Goal: Task Accomplishment & Management: Manage account settings

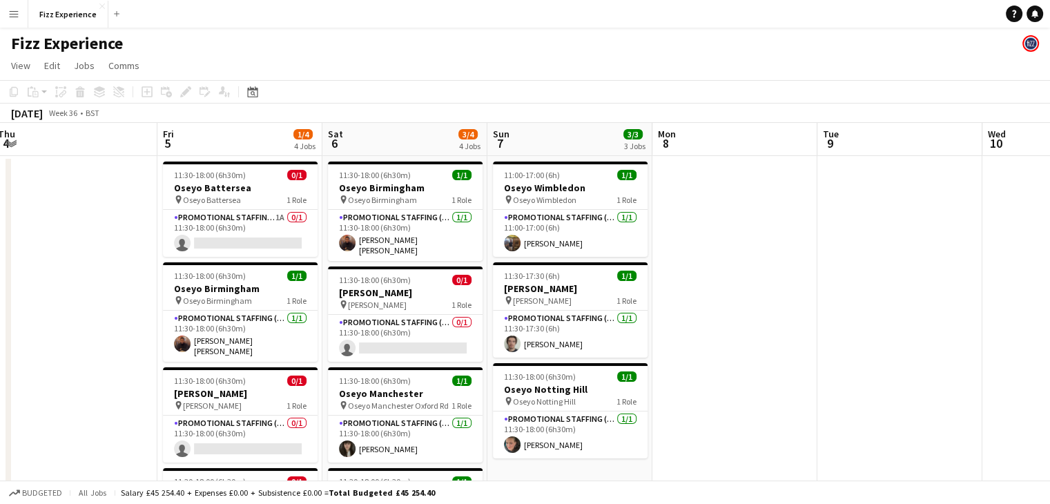
scroll to position [0, 500]
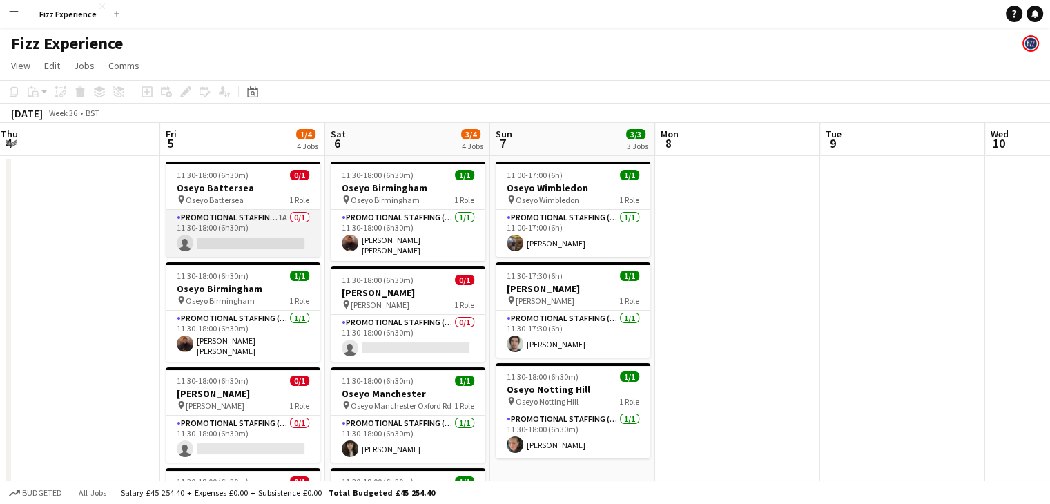
click at [277, 223] on app-card-role "Promotional Staffing (Brand Ambassadors) 1A 0/1 11:30-18:00 (6h30m) single-neut…" at bounding box center [243, 233] width 155 height 47
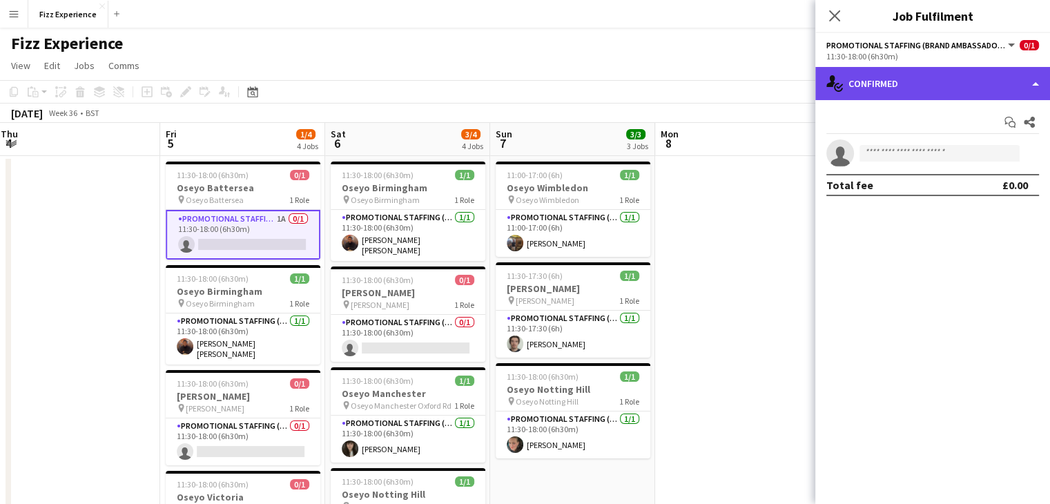
click at [897, 86] on div "single-neutral-actions-check-2 Confirmed" at bounding box center [933, 83] width 235 height 33
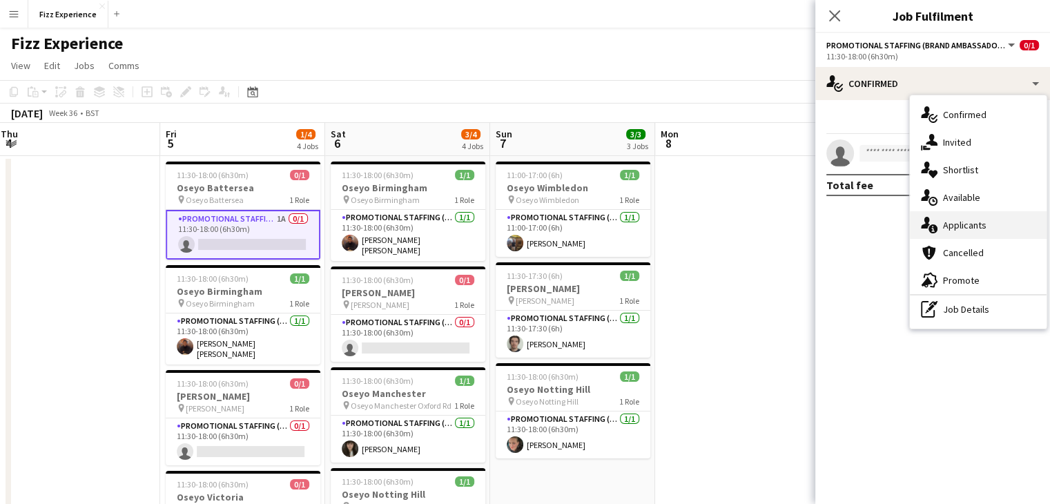
click at [948, 230] on div "single-neutral-actions-information Applicants" at bounding box center [978, 225] width 137 height 28
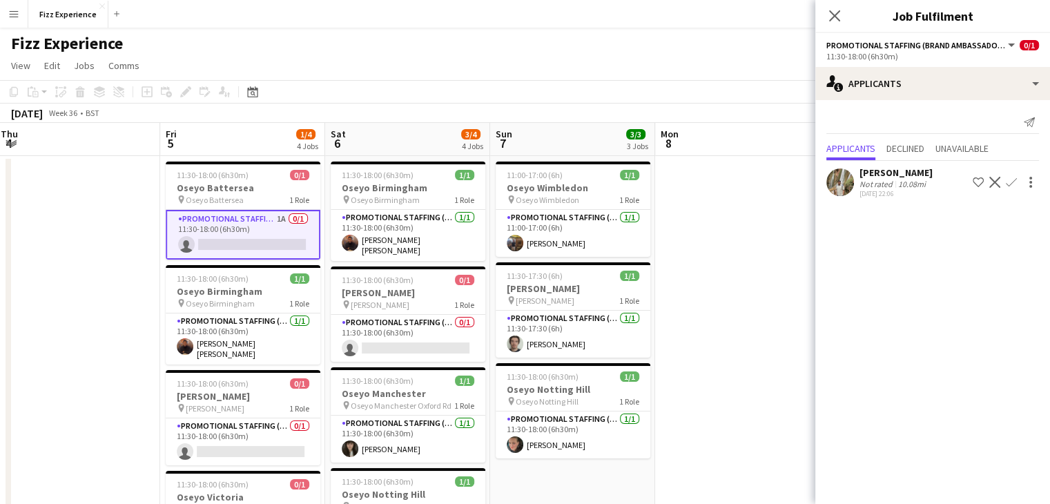
click at [1006, 188] on app-icon "Confirm" at bounding box center [1011, 182] width 11 height 11
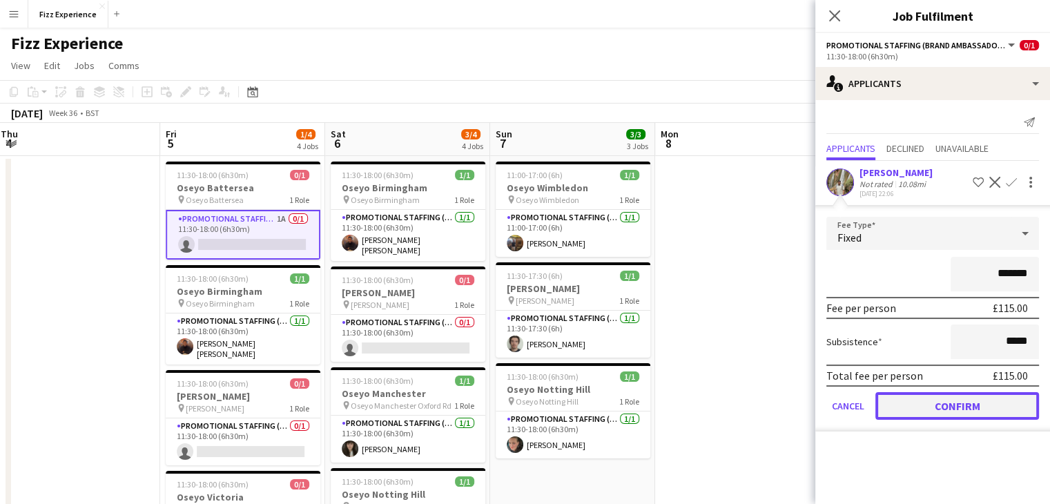
click at [921, 401] on button "Confirm" at bounding box center [958, 406] width 164 height 28
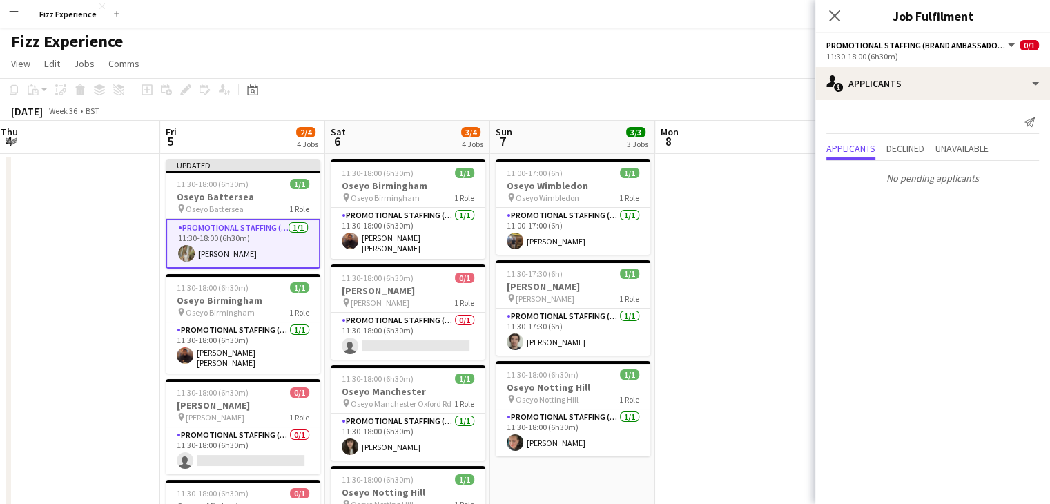
scroll to position [0, 0]
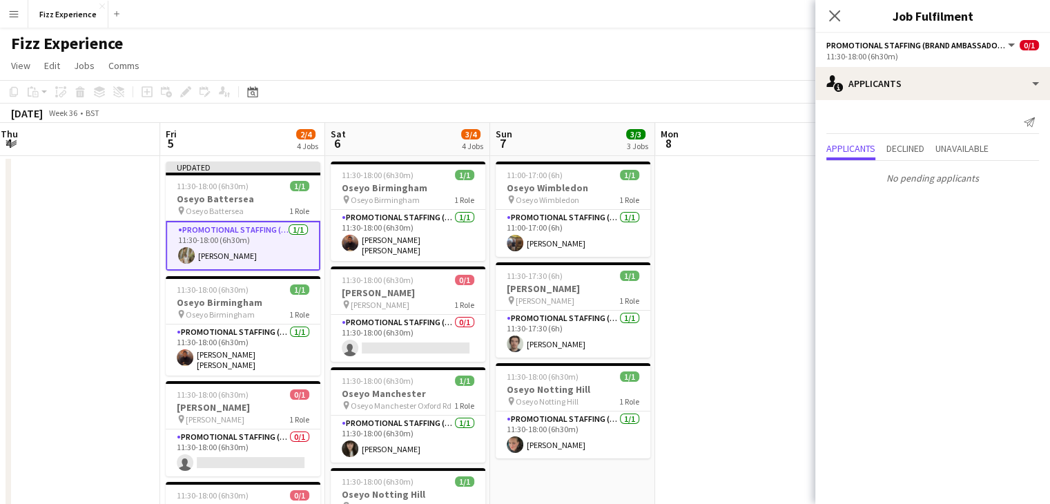
click at [725, 258] on app-date-cell at bounding box center [737, 373] width 165 height 435
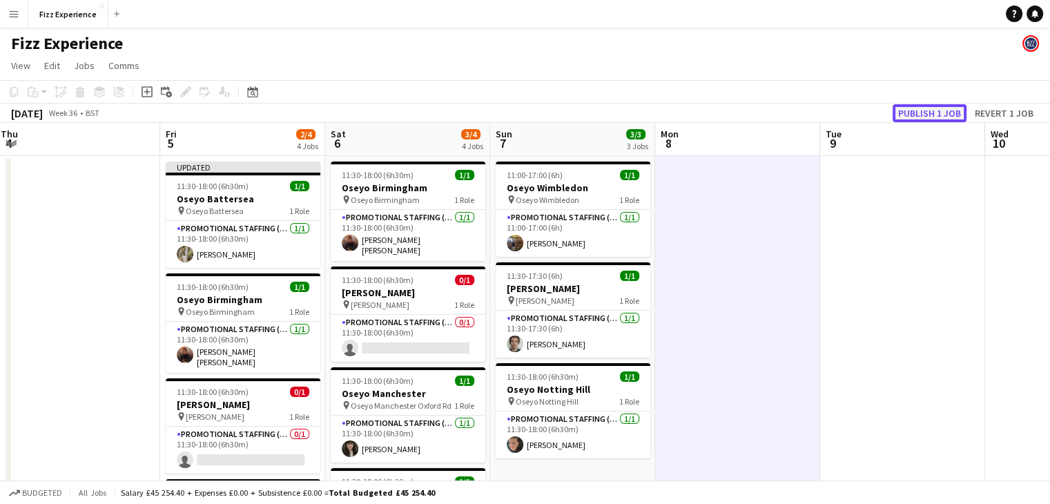
click at [908, 114] on button "Publish 1 job" at bounding box center [930, 113] width 74 height 18
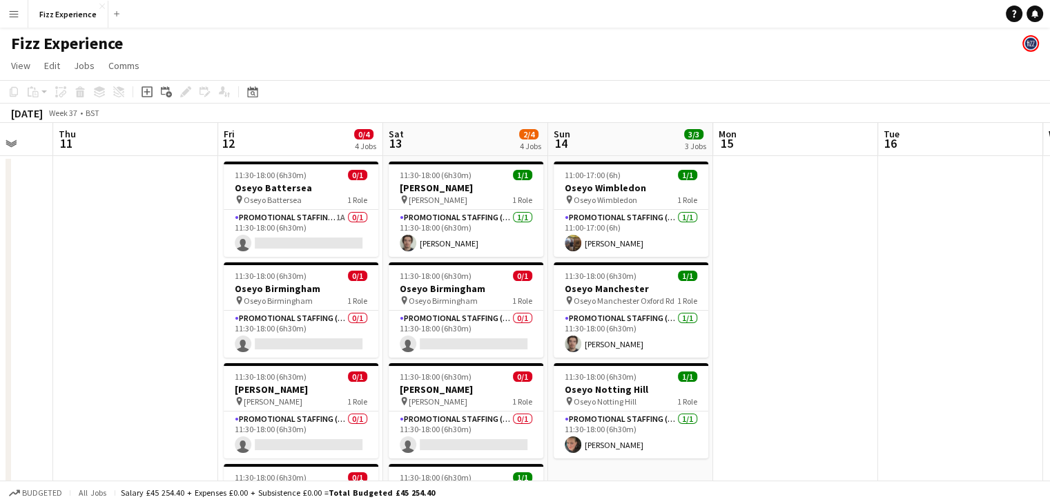
scroll to position [0, 608]
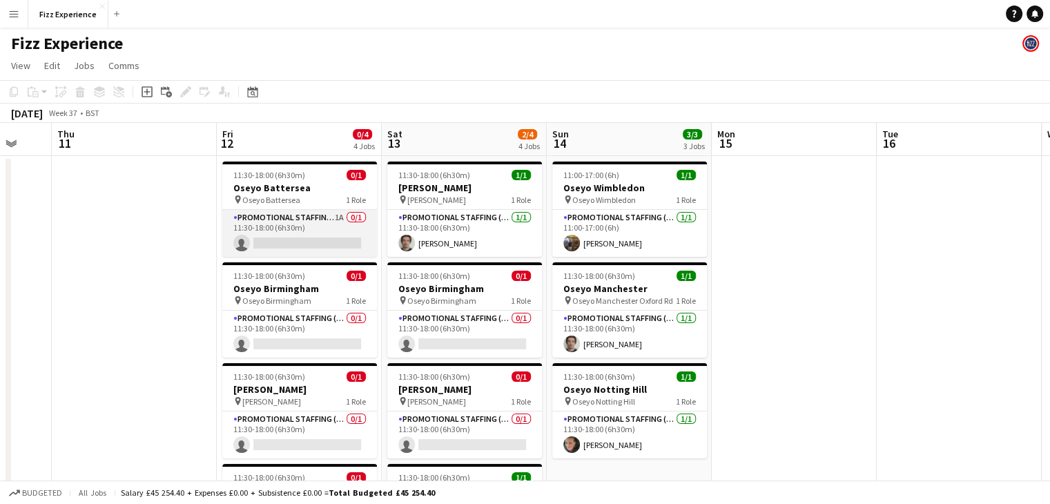
click at [345, 227] on app-card-role "Promotional Staffing (Brand Ambassadors) 1A 0/1 11:30-18:00 (6h30m) single-neut…" at bounding box center [299, 233] width 155 height 47
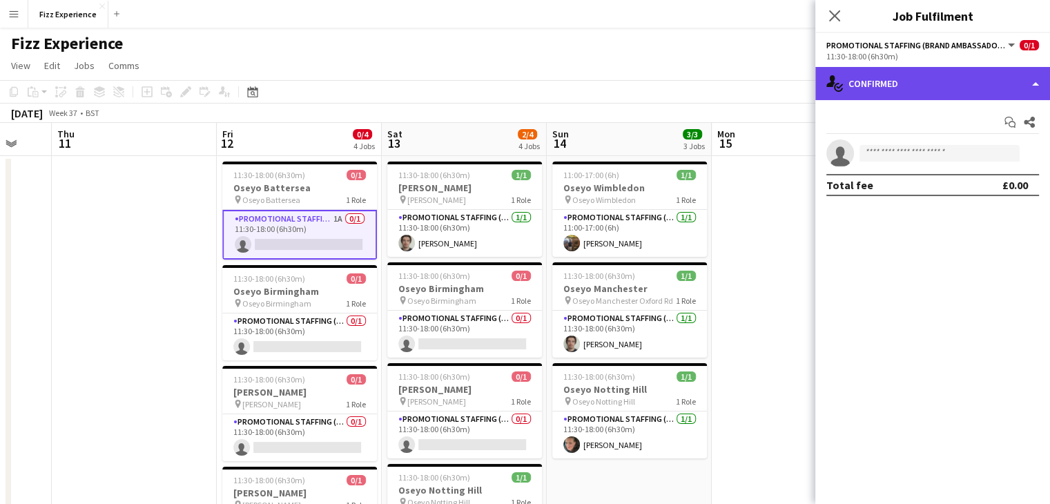
click at [937, 90] on div "single-neutral-actions-check-2 Confirmed" at bounding box center [933, 83] width 235 height 33
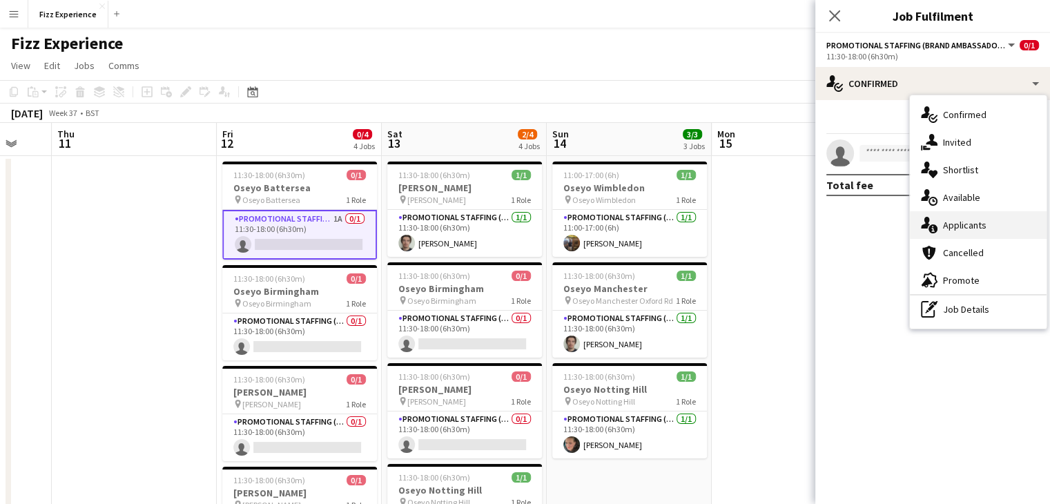
click at [971, 218] on div "single-neutral-actions-information Applicants" at bounding box center [978, 225] width 137 height 28
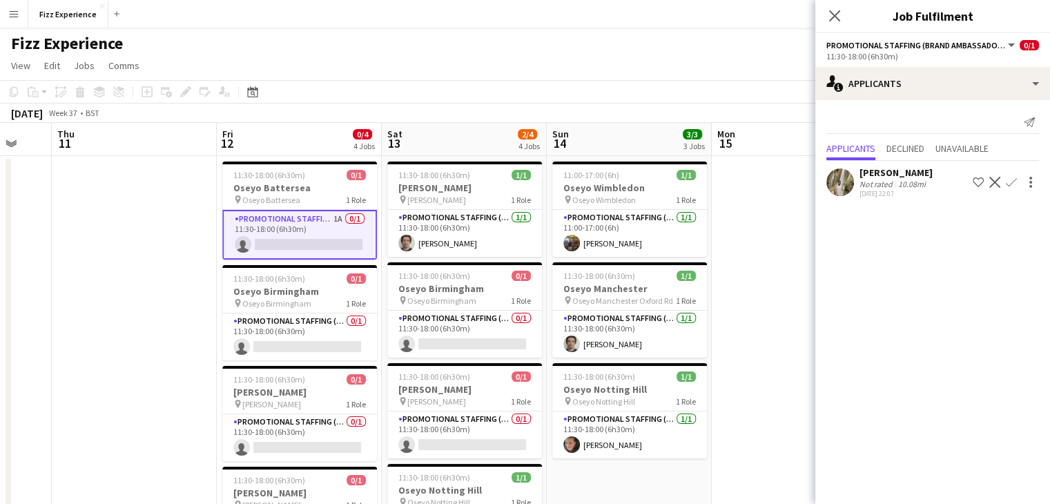
click at [1006, 188] on app-icon "Confirm" at bounding box center [1011, 182] width 11 height 11
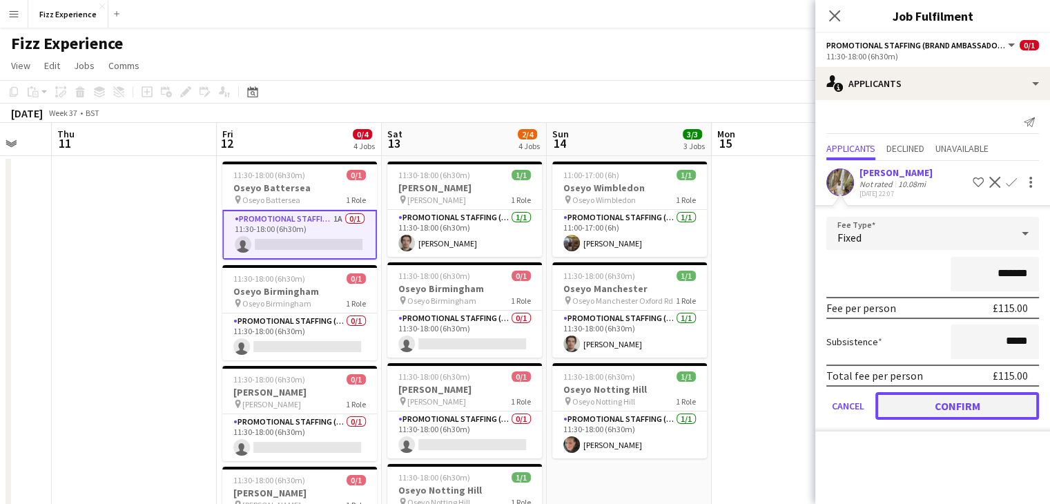
click at [931, 401] on button "Confirm" at bounding box center [958, 406] width 164 height 28
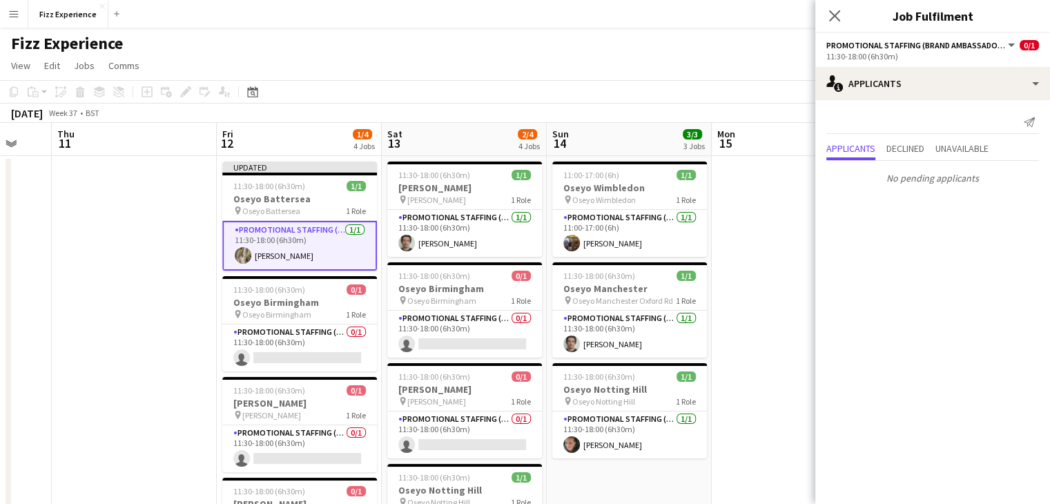
click at [789, 276] on app-date-cell at bounding box center [794, 373] width 165 height 435
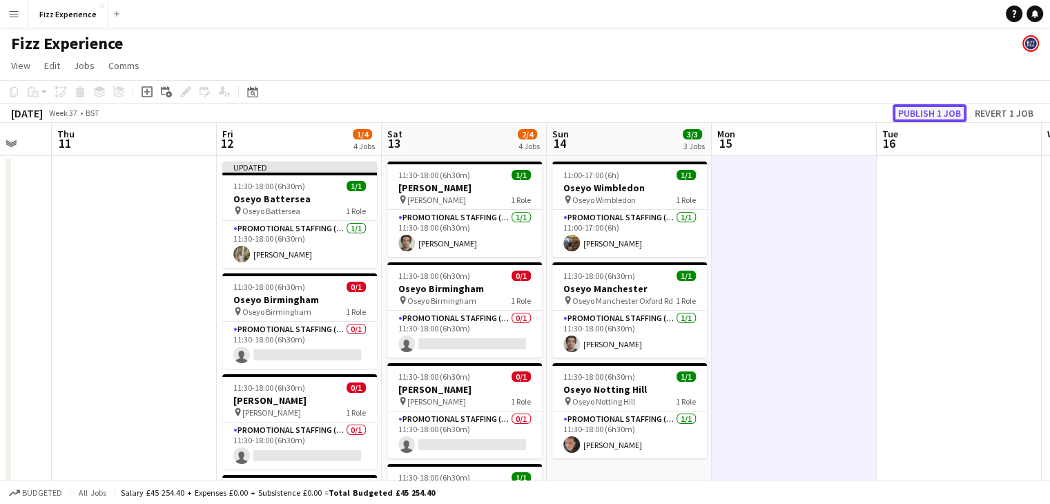
click at [928, 109] on button "Publish 1 job" at bounding box center [930, 113] width 74 height 18
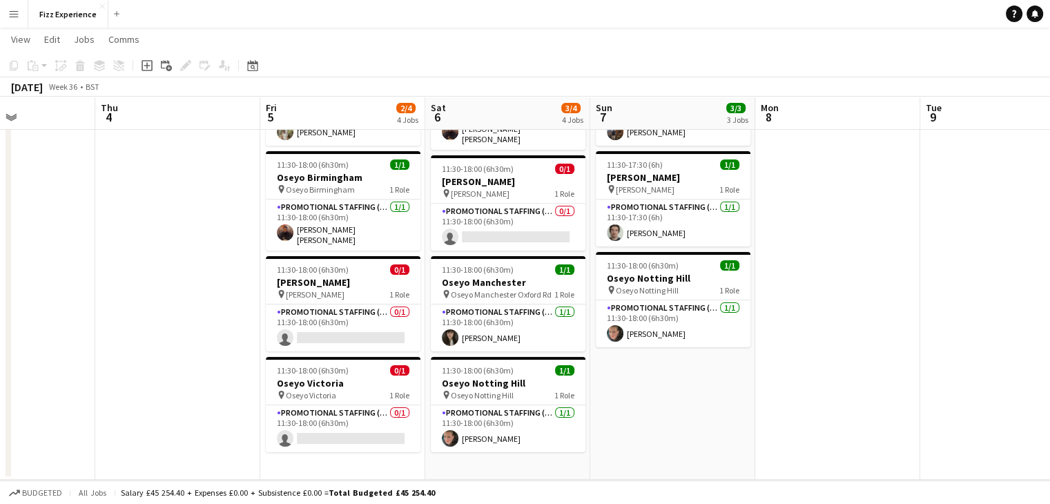
scroll to position [111, 0]
click at [17, 16] on app-icon "Menu" at bounding box center [13, 13] width 11 height 11
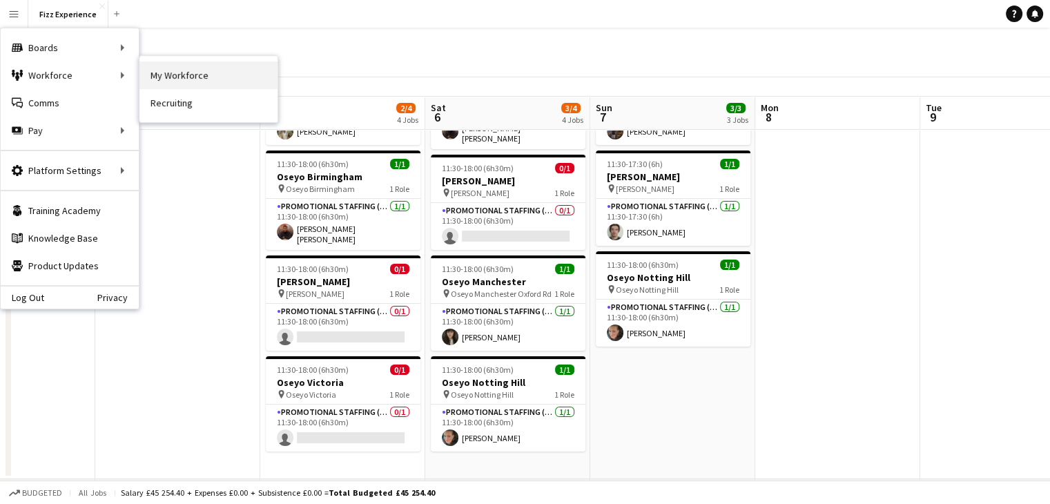
click at [169, 75] on link "My Workforce" at bounding box center [209, 75] width 138 height 28
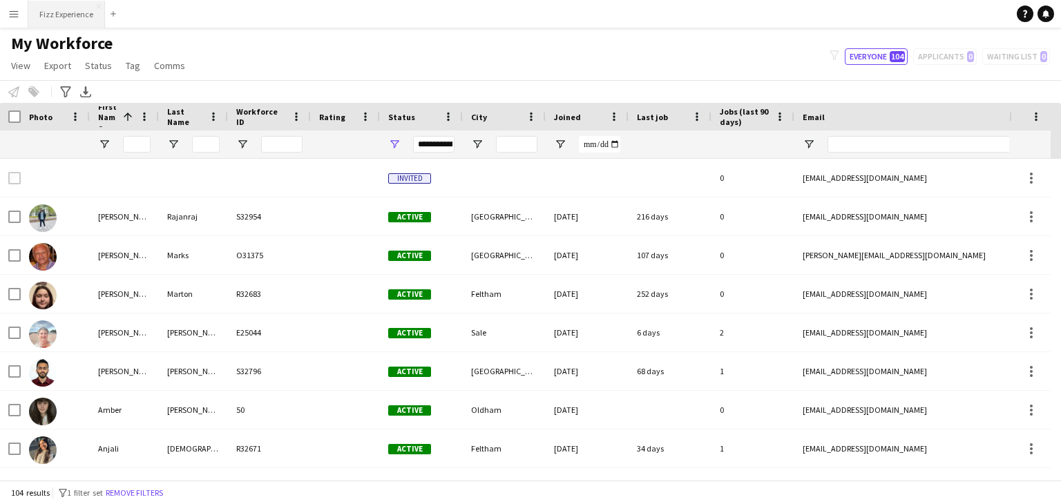
click at [73, 9] on button "Fizz Experience Close" at bounding box center [66, 14] width 77 height 27
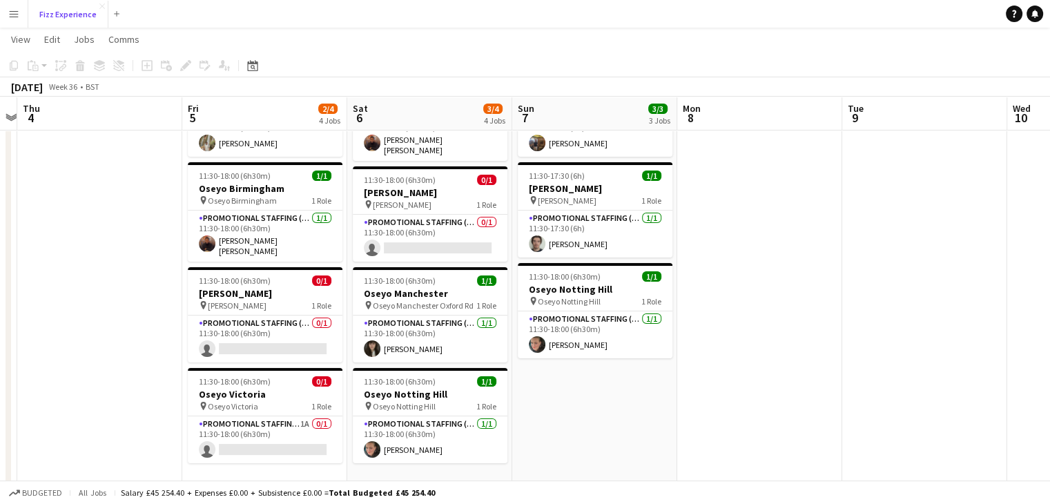
scroll to position [99, 0]
click at [291, 422] on app-card-role "Promotional Staffing (Brand Ambassadors) 1A 0/1 11:30-18:00 (6h30m) single-neut…" at bounding box center [265, 439] width 155 height 47
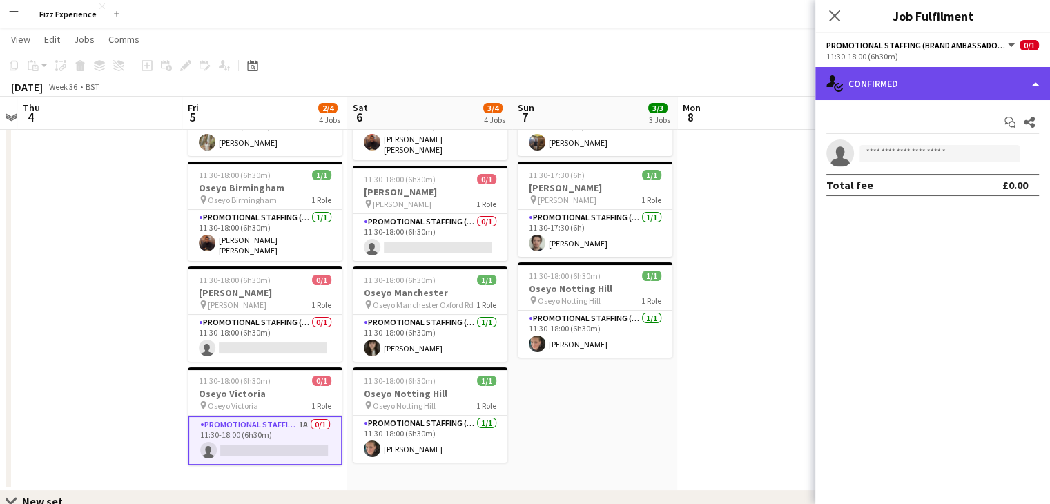
click at [926, 95] on div "single-neutral-actions-check-2 Confirmed" at bounding box center [933, 83] width 235 height 33
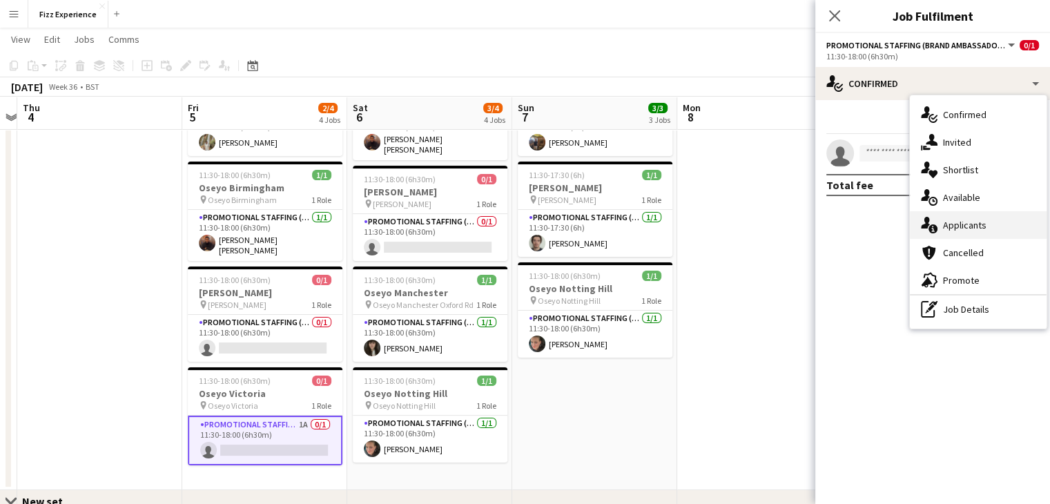
click at [956, 218] on div "single-neutral-actions-information Applicants" at bounding box center [978, 225] width 137 height 28
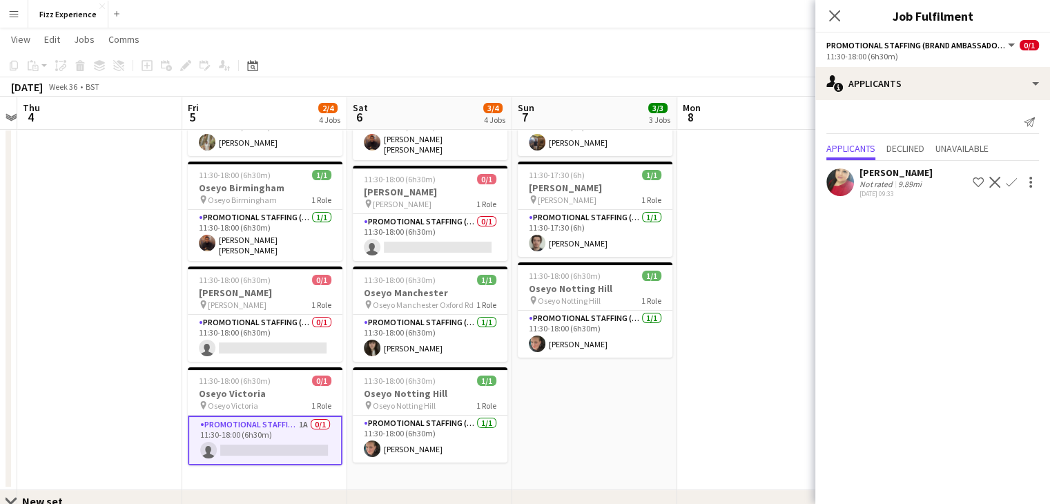
click at [1012, 185] on app-icon "Confirm" at bounding box center [1011, 182] width 11 height 11
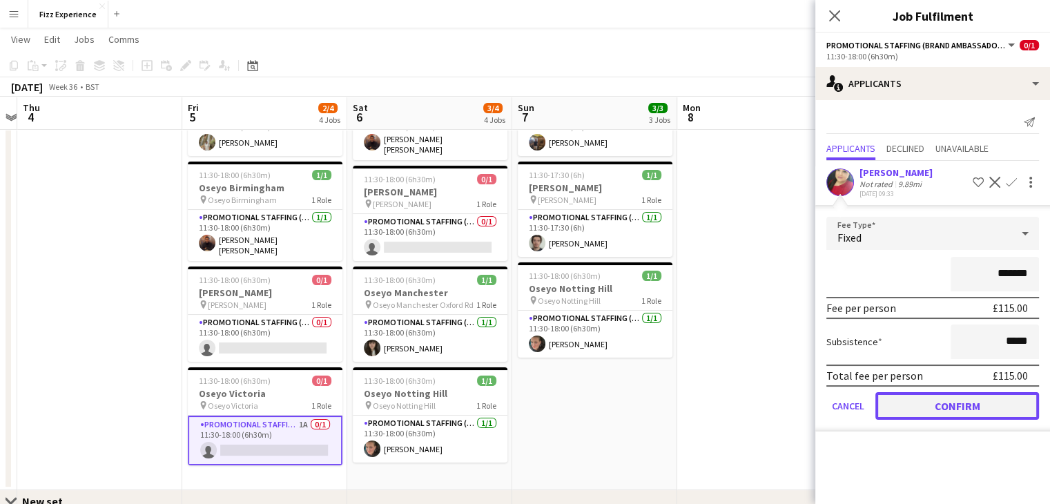
click at [926, 403] on button "Confirm" at bounding box center [958, 406] width 164 height 28
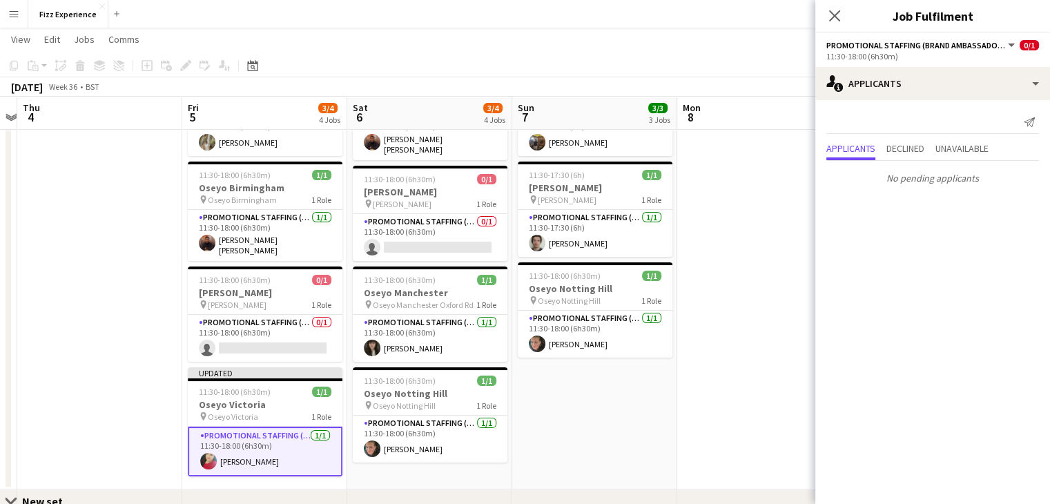
click at [755, 324] on app-date-cell at bounding box center [760, 272] width 165 height 435
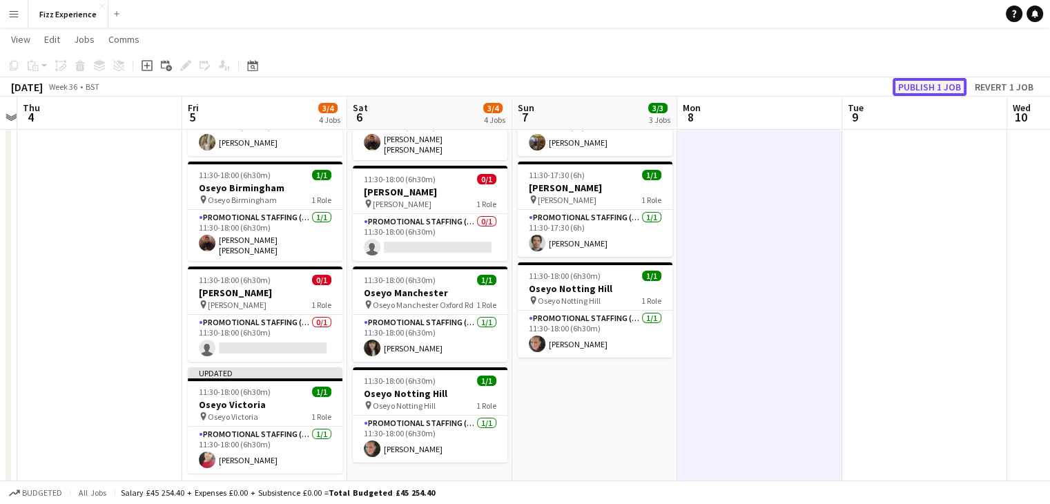
click at [916, 90] on button "Publish 1 job" at bounding box center [930, 87] width 74 height 18
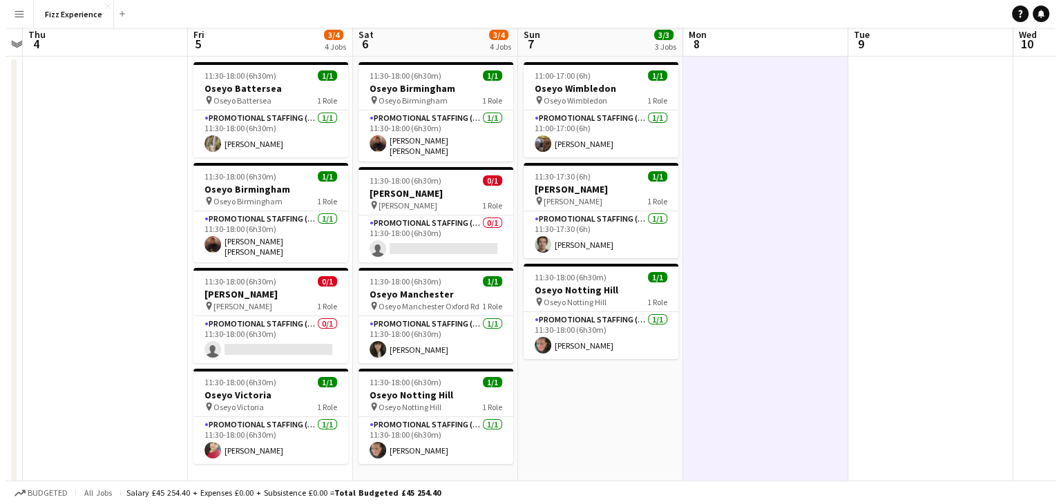
scroll to position [0, 0]
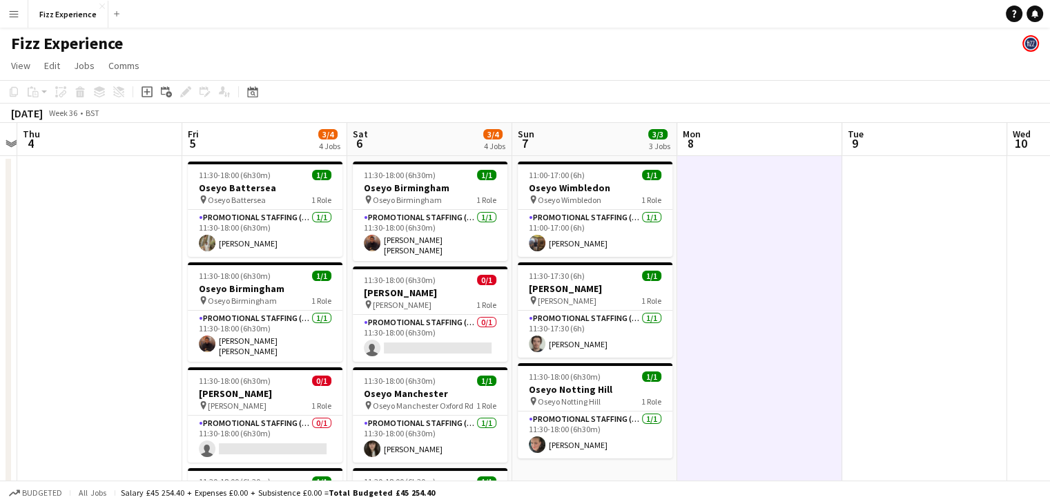
click at [14, 12] on app-icon "Menu" at bounding box center [13, 13] width 11 height 11
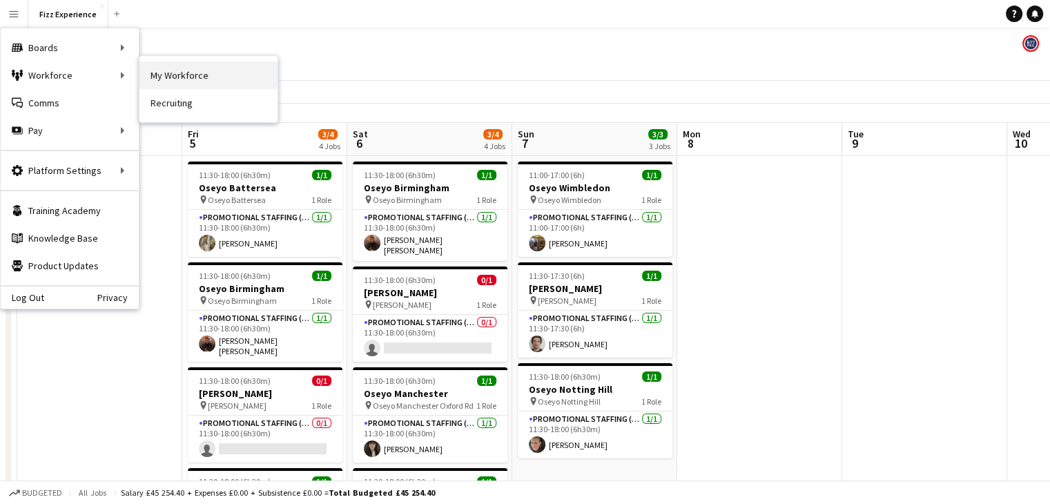
click at [178, 75] on link "My Workforce" at bounding box center [209, 75] width 138 height 28
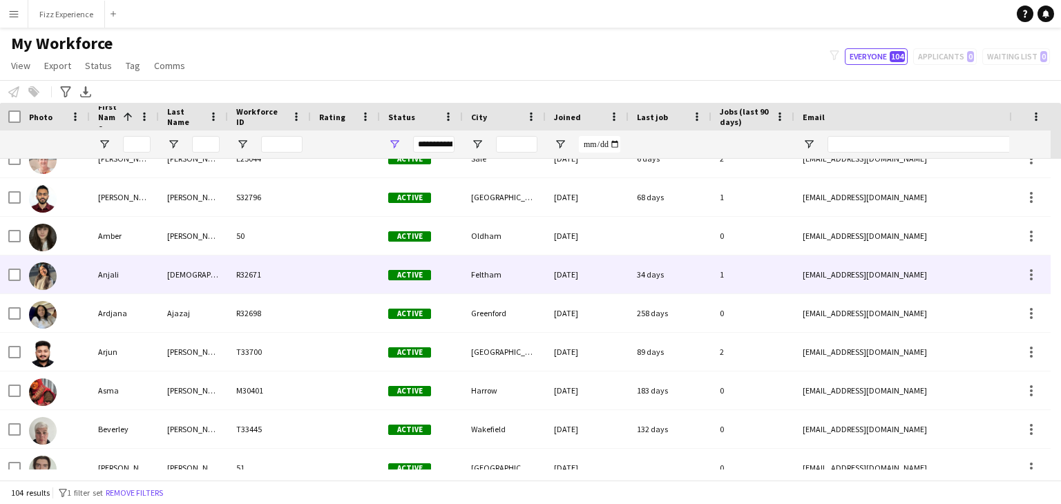
click at [140, 269] on div "Anjali" at bounding box center [124, 275] width 69 height 38
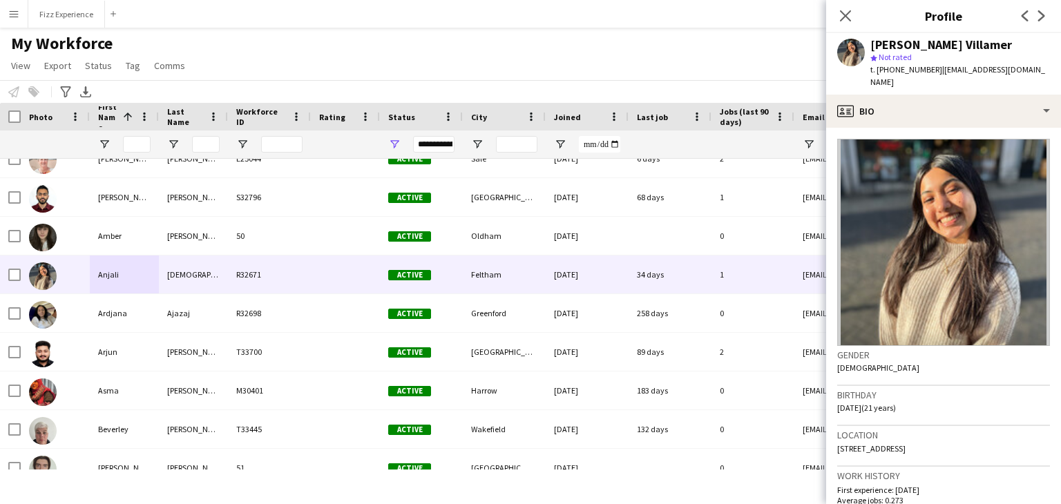
click at [344, 42] on div "My Workforce View Views Default view New view Update view Delete view Edit name…" at bounding box center [530, 56] width 1061 height 47
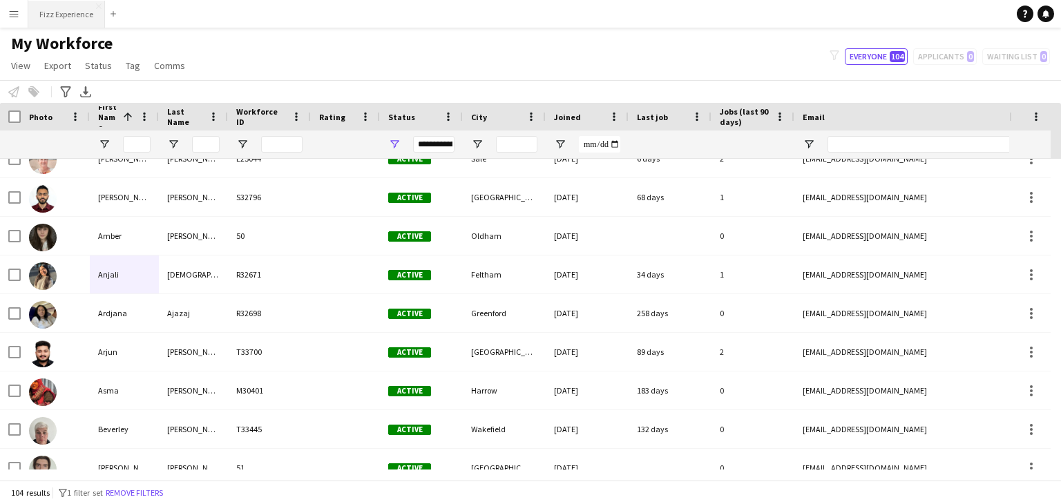
click at [61, 12] on button "Fizz Experience Close" at bounding box center [66, 14] width 77 height 27
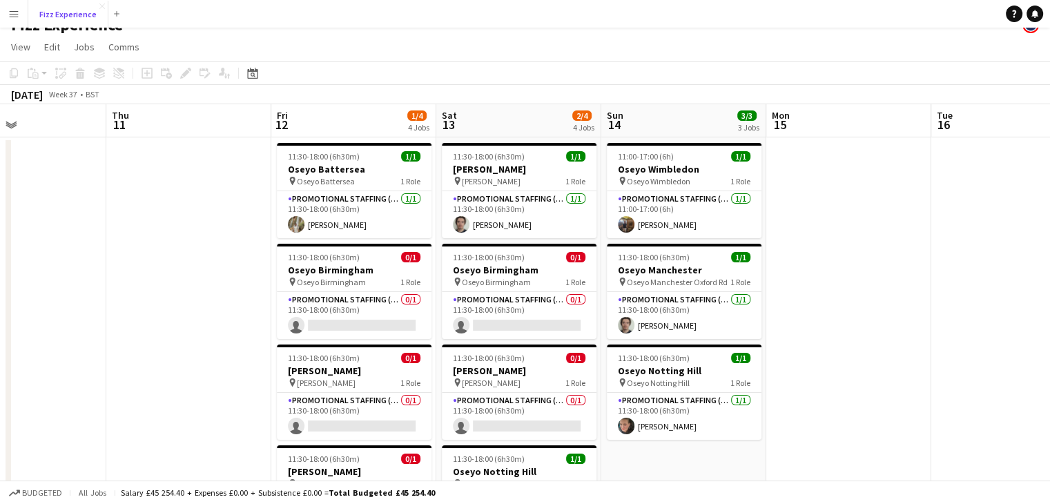
scroll to position [18, 0]
click at [544, 305] on app-card-role "Promotional Staffing (Brand Ambassadors) 1A 0/1 11:30-18:00 (6h30m) single-neut…" at bounding box center [519, 316] width 155 height 47
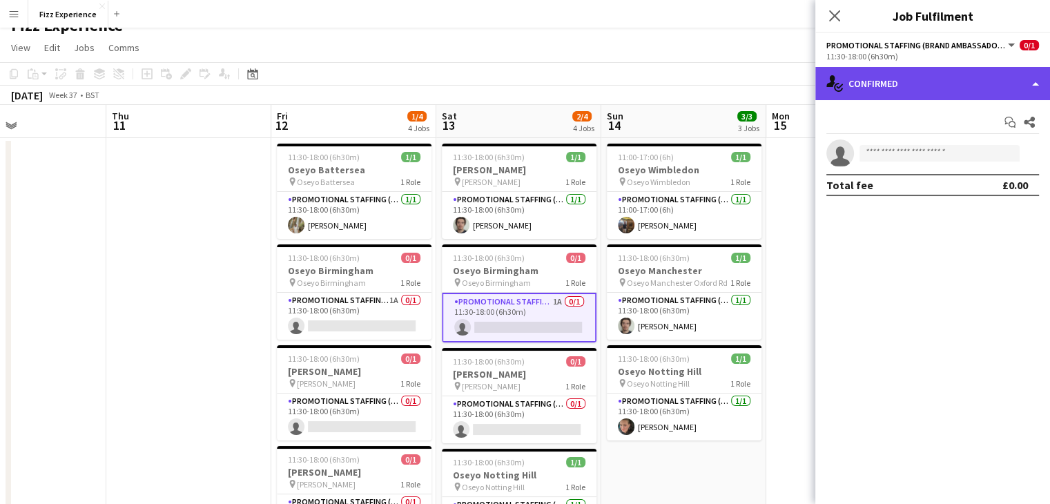
click at [928, 92] on div "single-neutral-actions-check-2 Confirmed" at bounding box center [933, 83] width 235 height 33
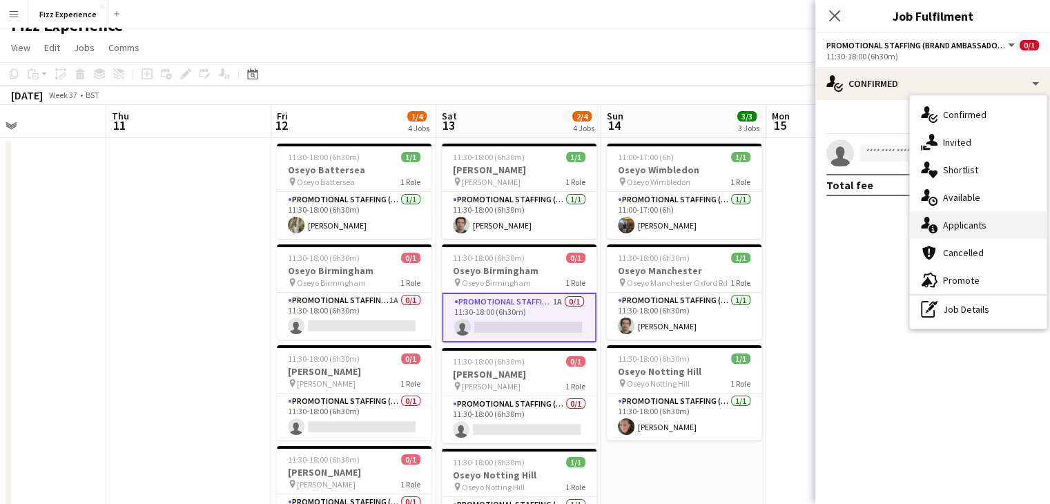
click at [972, 227] on div "single-neutral-actions-information Applicants" at bounding box center [978, 225] width 137 height 28
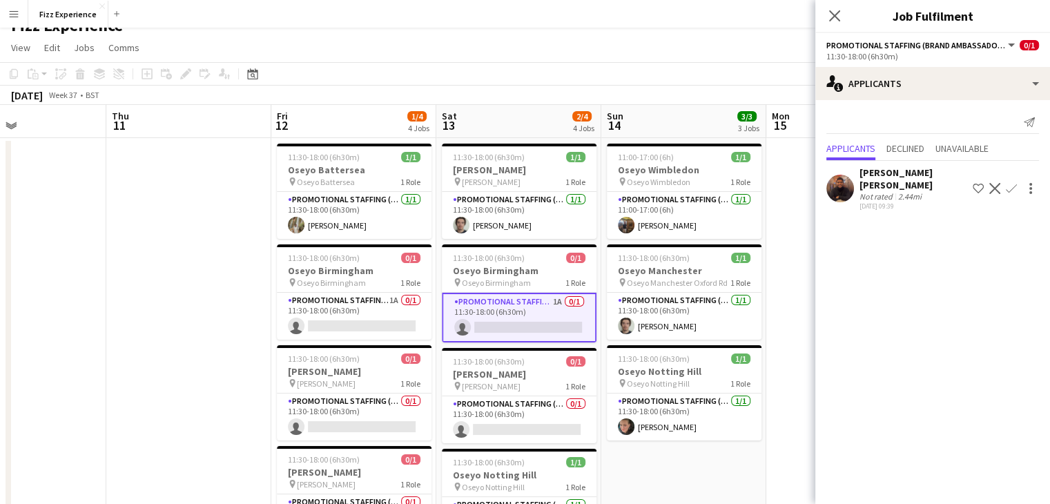
click at [1011, 189] on app-icon "Confirm" at bounding box center [1011, 188] width 11 height 11
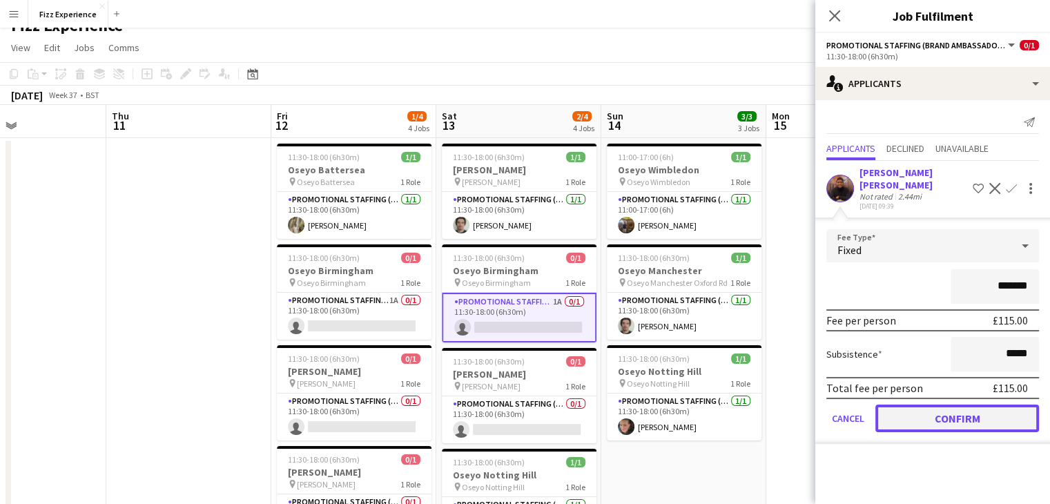
click at [925, 421] on button "Confirm" at bounding box center [958, 419] width 164 height 28
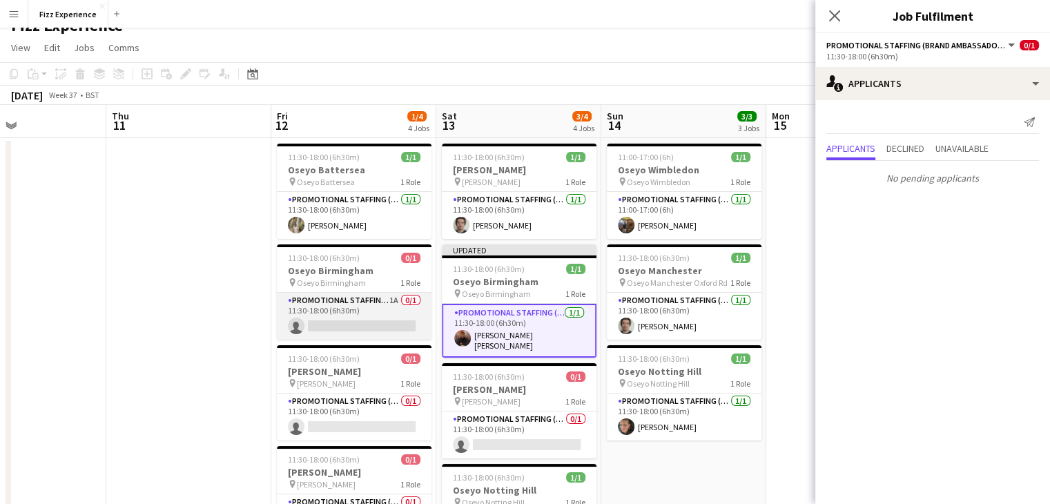
click at [376, 307] on app-card-role "Promotional Staffing (Brand Ambassadors) 1A 0/1 11:30-18:00 (6h30m) single-neut…" at bounding box center [354, 316] width 155 height 47
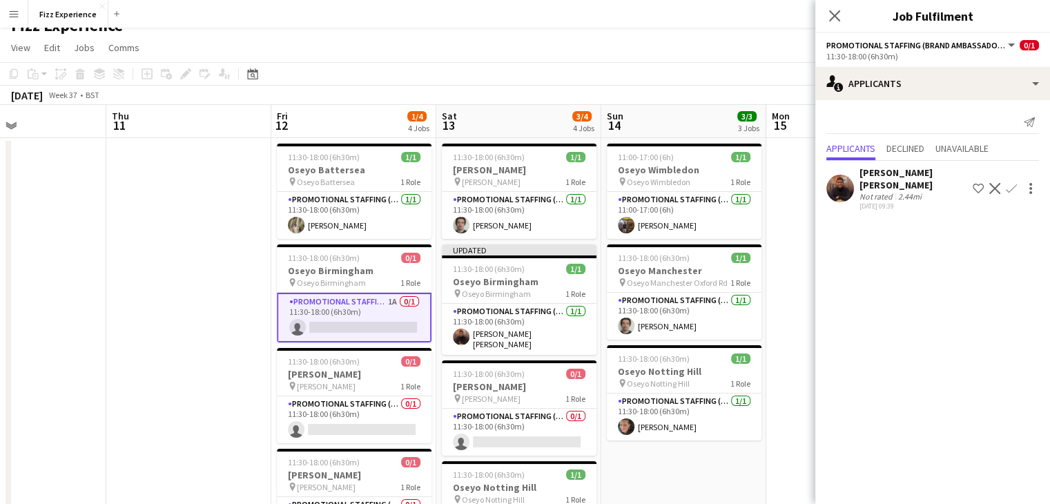
click at [1009, 187] on app-icon "Confirm" at bounding box center [1011, 188] width 11 height 11
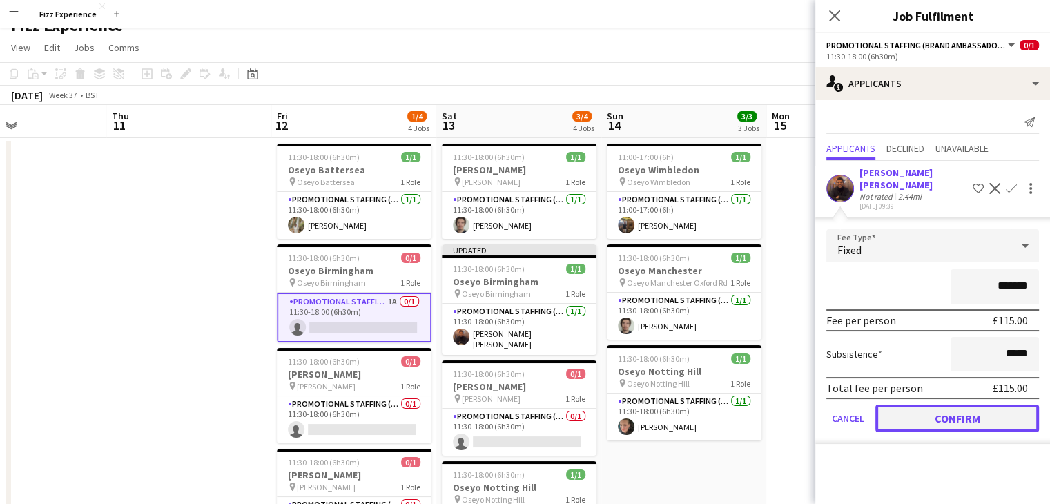
click at [935, 419] on button "Confirm" at bounding box center [958, 419] width 164 height 28
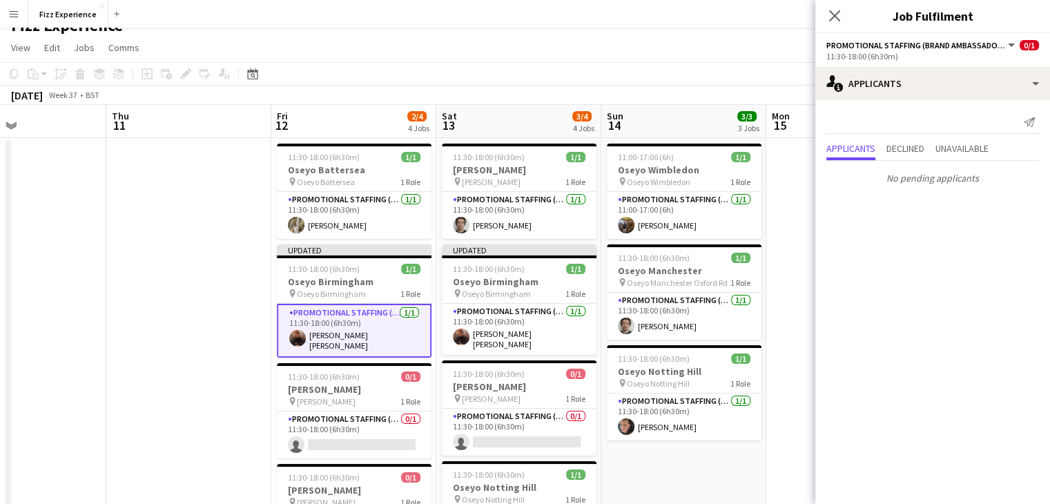
click at [795, 289] on app-date-cell at bounding box center [849, 355] width 165 height 435
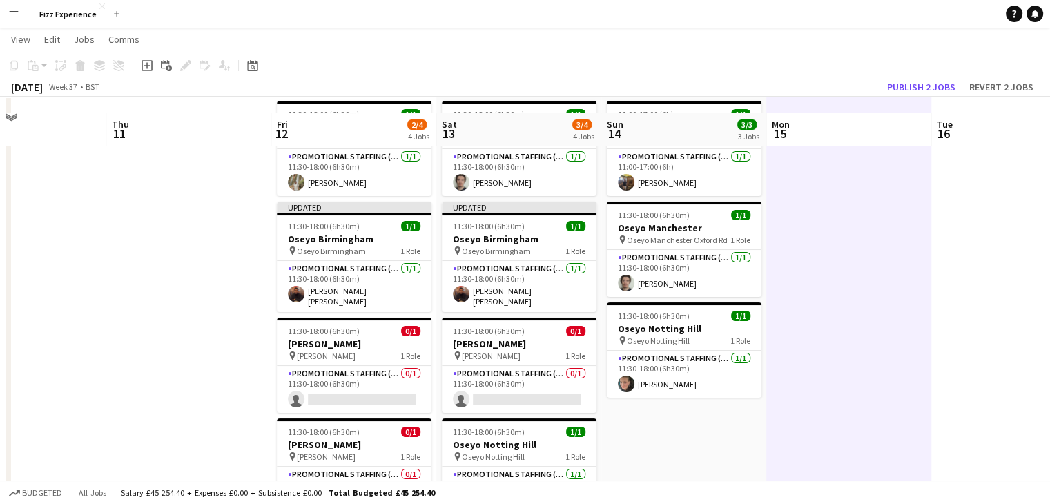
scroll to position [0, 0]
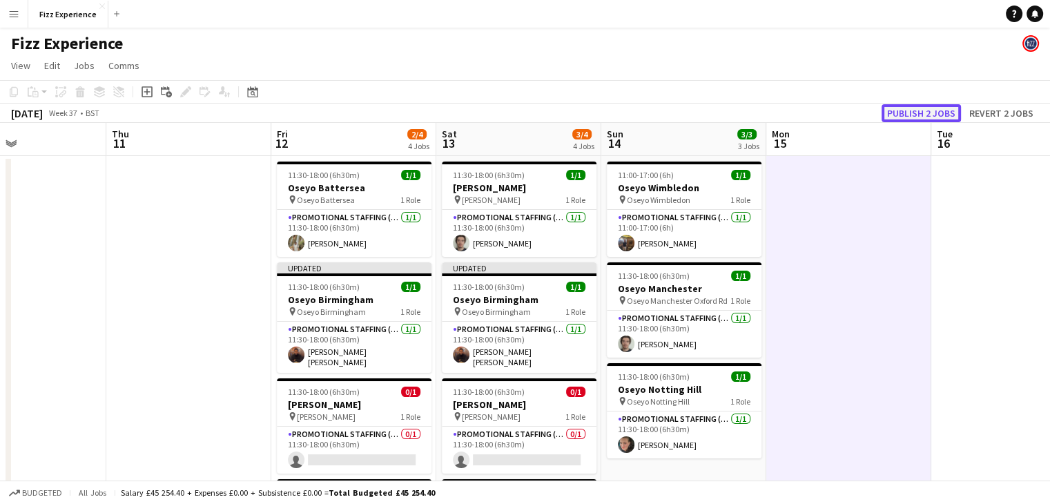
click at [919, 113] on button "Publish 2 jobs" at bounding box center [921, 113] width 79 height 18
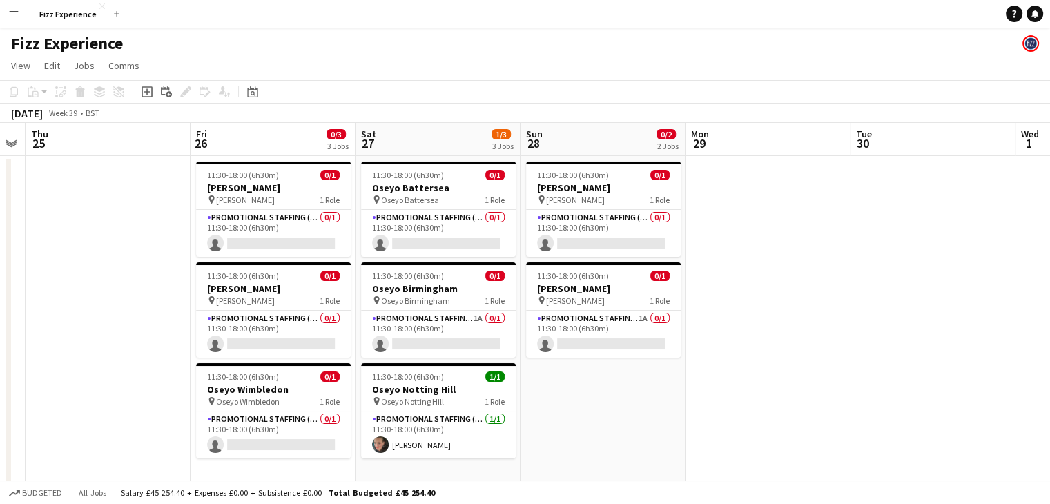
scroll to position [0, 481]
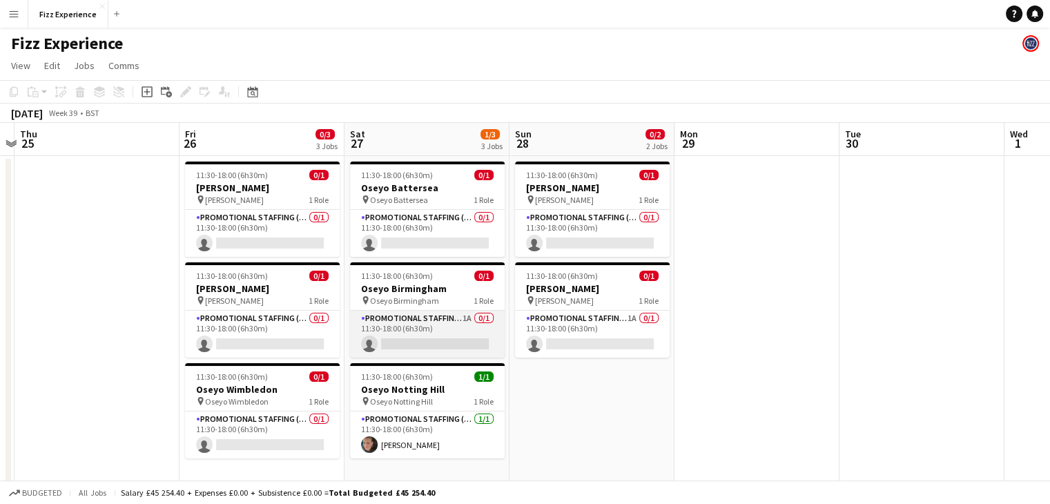
click at [460, 318] on app-card-role "Promotional Staffing (Brand Ambassadors) 1A 0/1 11:30-18:00 (6h30m) single-neut…" at bounding box center [427, 334] width 155 height 47
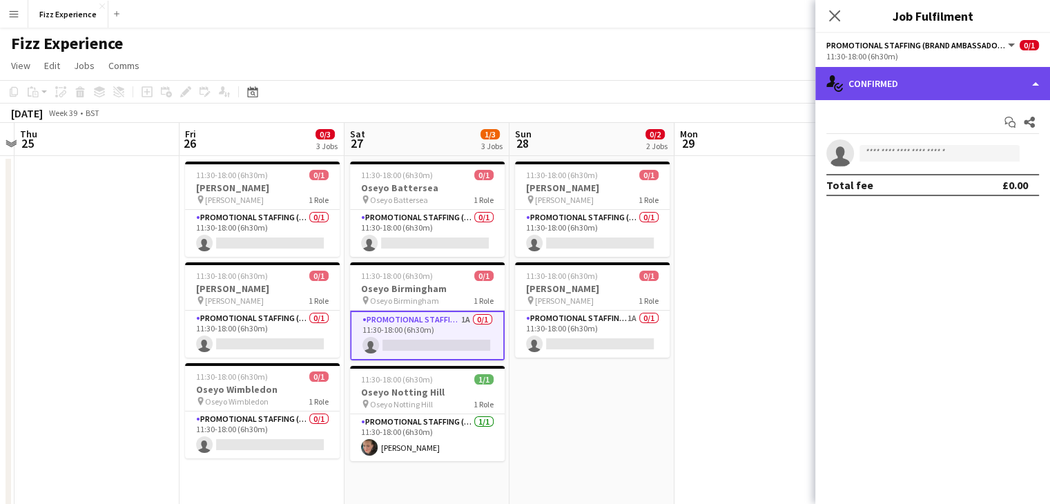
click at [914, 84] on div "single-neutral-actions-check-2 Confirmed" at bounding box center [933, 83] width 235 height 33
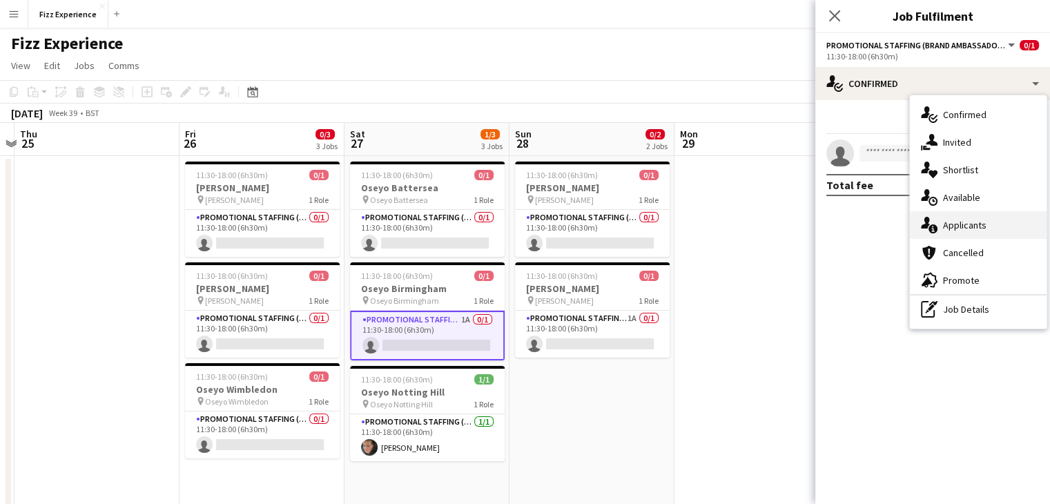
click at [979, 219] on div "single-neutral-actions-information Applicants" at bounding box center [978, 225] width 137 height 28
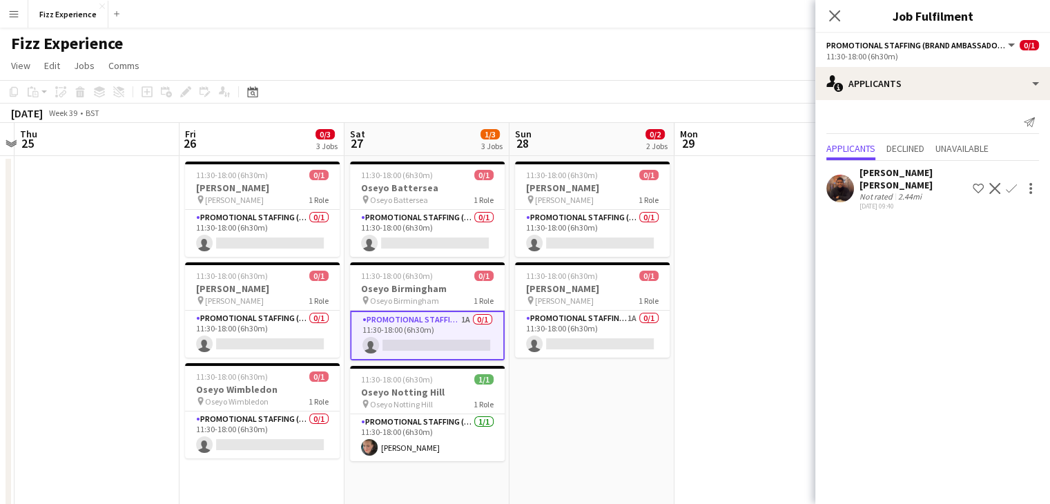
click at [1010, 192] on app-icon "Confirm" at bounding box center [1011, 188] width 11 height 11
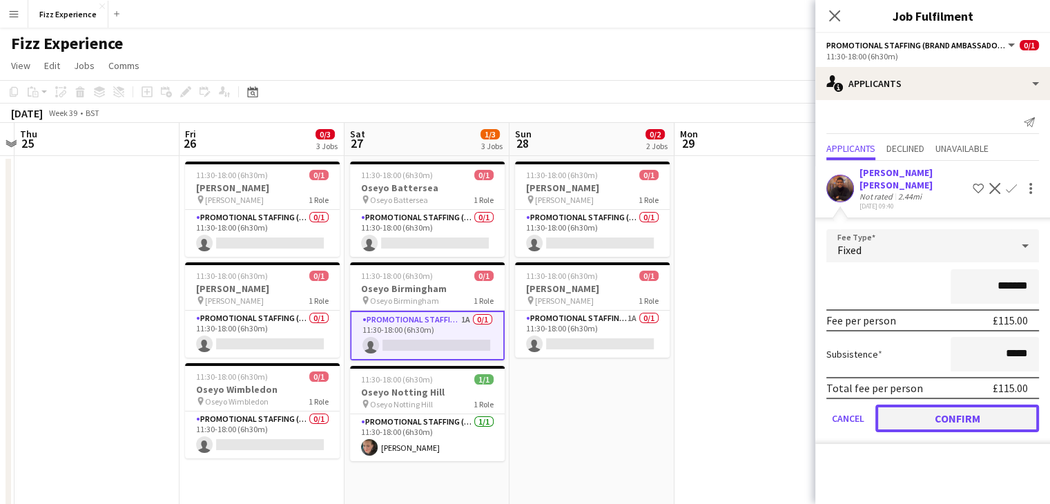
click at [927, 409] on button "Confirm" at bounding box center [958, 419] width 164 height 28
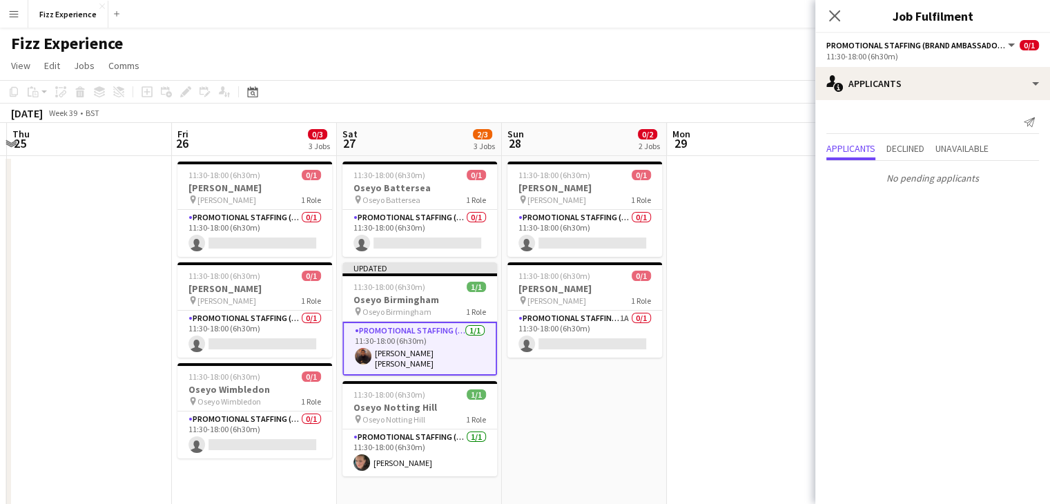
scroll to position [0, 505]
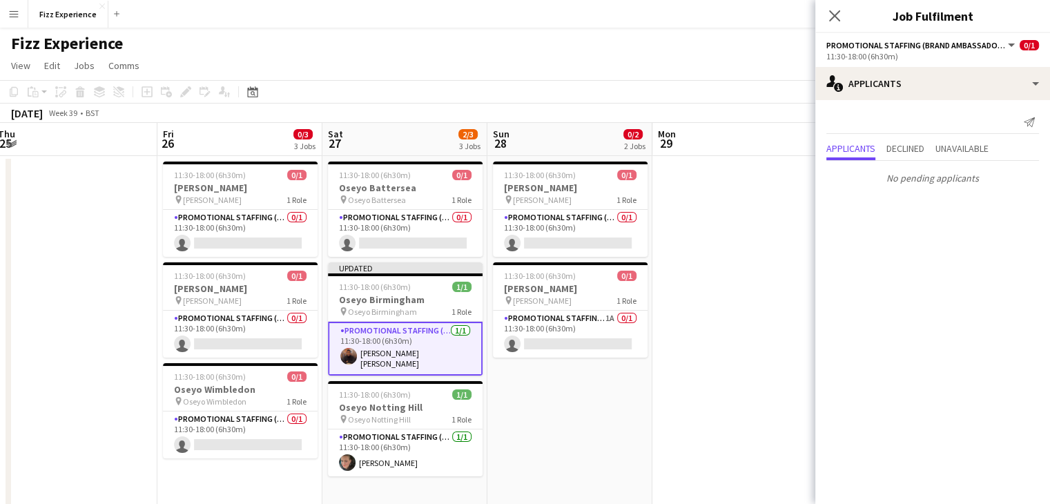
drag, startPoint x: 767, startPoint y: 257, endPoint x: 743, endPoint y: 227, distance: 38.4
click at [743, 227] on app-calendar-viewport "Mon 22 Tue 23 Wed 24 Thu 25 Fri 26 0/3 3 Jobs Sat 27 2/3 3 Jobs Sun 28 0/2 2 Jo…" at bounding box center [525, 443] width 1050 height 640
click at [743, 227] on app-date-cell at bounding box center [733, 373] width 165 height 435
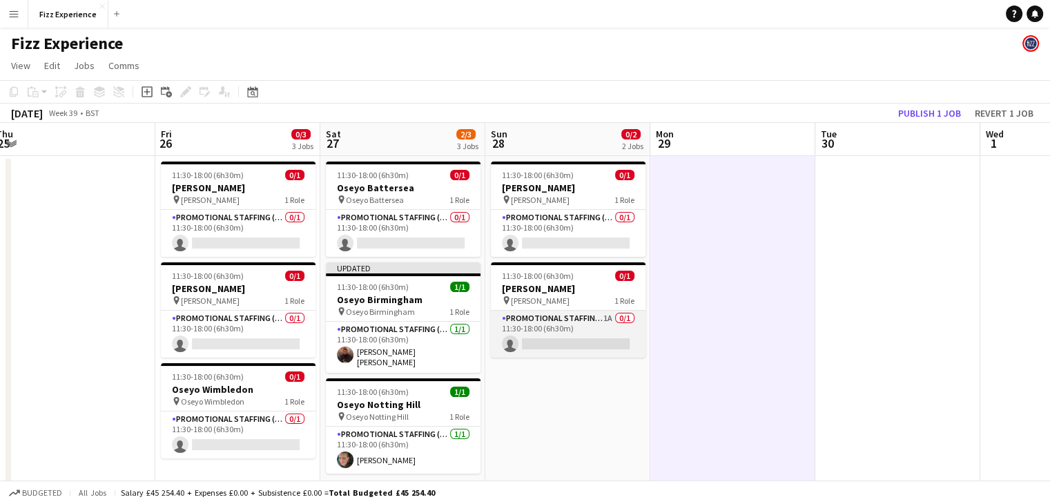
click at [589, 320] on app-card-role "Promotional Staffing (Brand Ambassadors) 1A 0/1 11:30-18:00 (6h30m) single-neut…" at bounding box center [568, 334] width 155 height 47
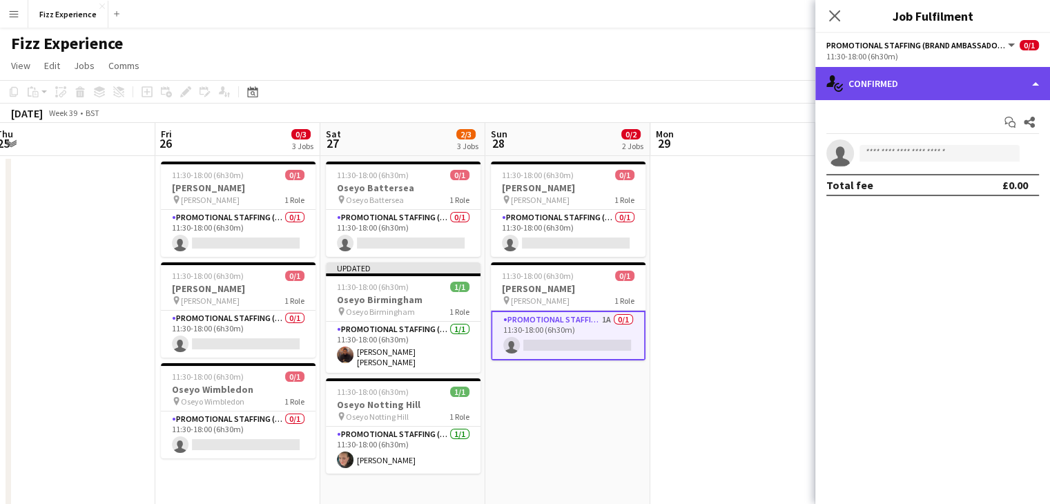
click at [905, 94] on div "single-neutral-actions-check-2 Confirmed" at bounding box center [933, 83] width 235 height 33
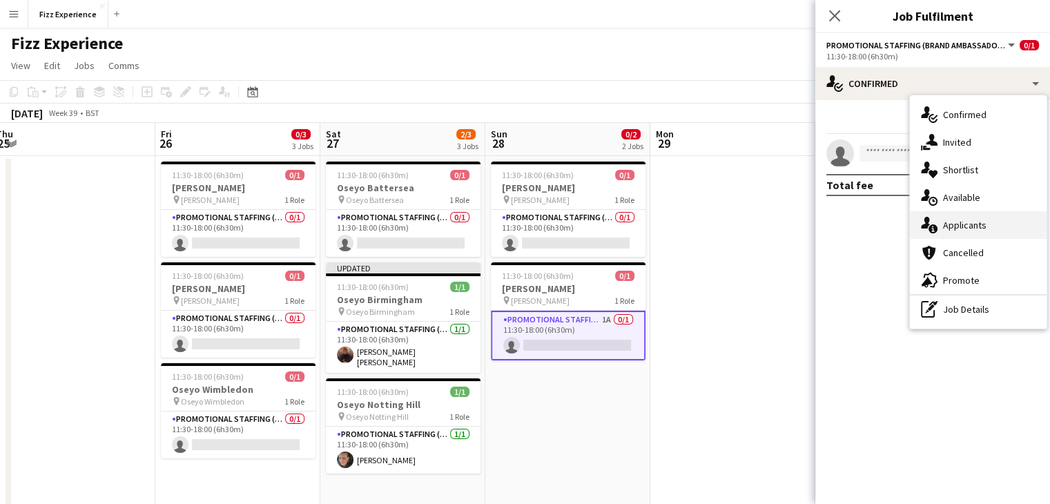
click at [972, 222] on div "single-neutral-actions-information Applicants" at bounding box center [978, 225] width 137 height 28
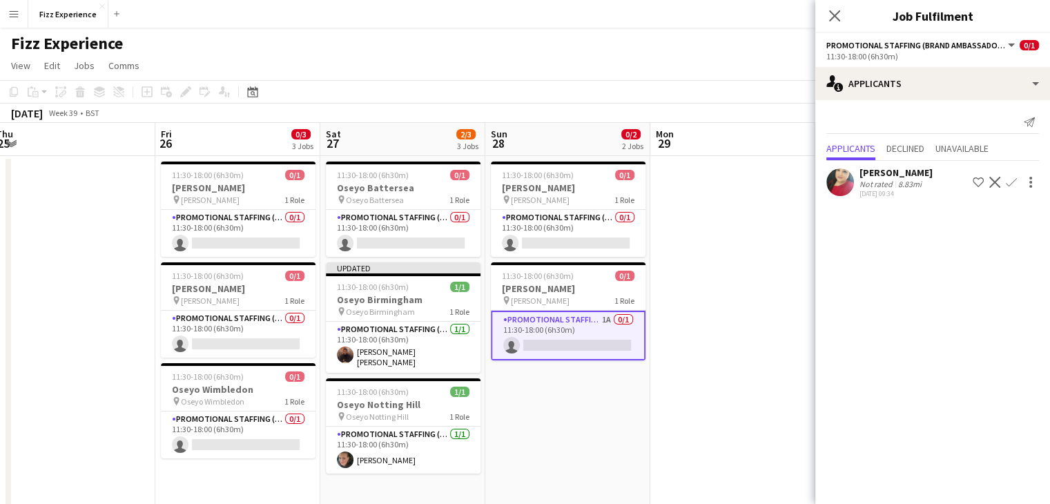
click at [1013, 182] on app-icon "Confirm" at bounding box center [1011, 182] width 11 height 11
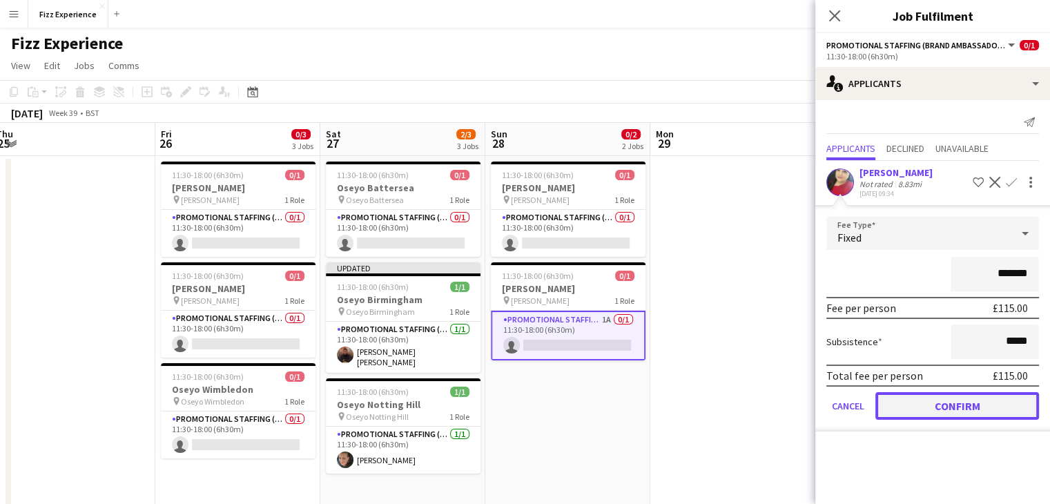
click at [920, 404] on button "Confirm" at bounding box center [958, 406] width 164 height 28
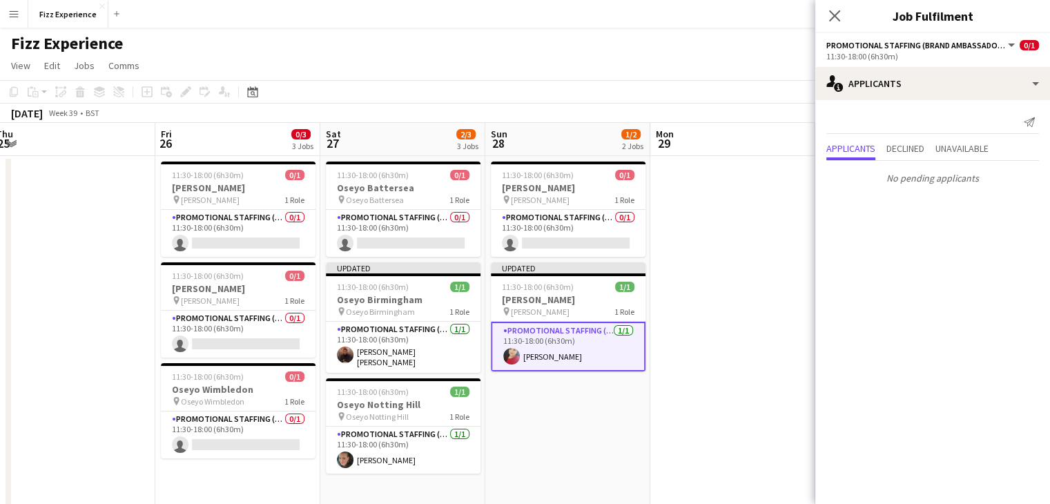
click at [715, 276] on app-date-cell at bounding box center [733, 373] width 165 height 435
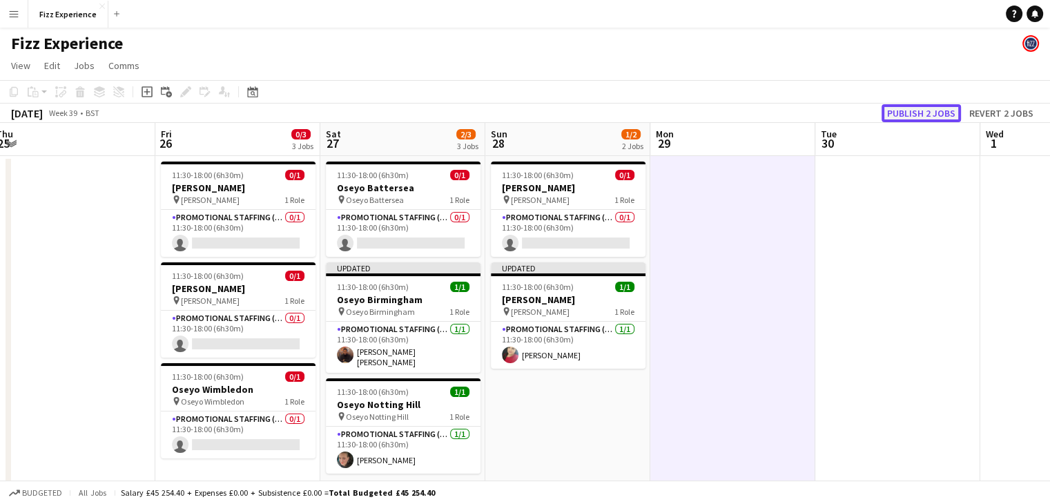
click at [904, 115] on button "Publish 2 jobs" at bounding box center [921, 113] width 79 height 18
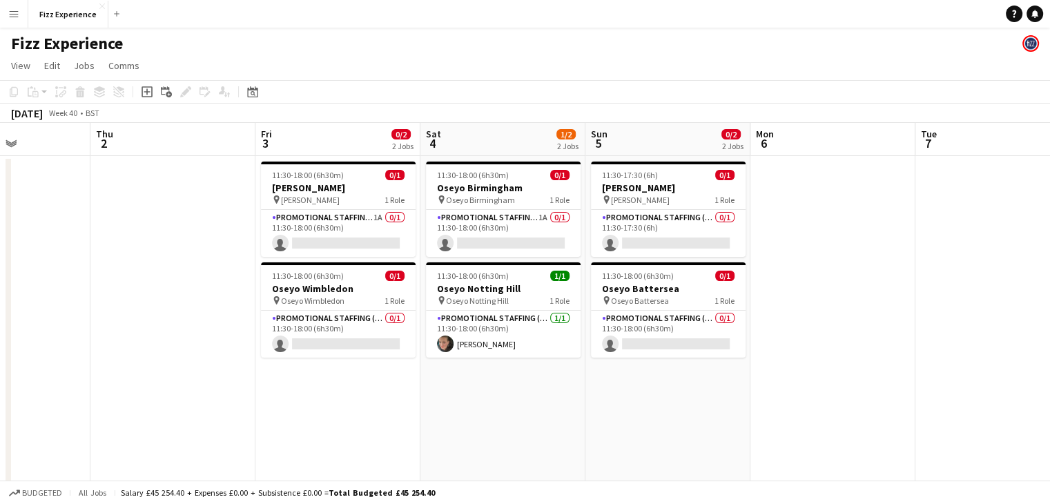
scroll to position [0, 406]
click at [382, 225] on app-card-role "Promotional Staffing (Brand Ambassadors) 1A 0/1 11:30-18:00 (6h30m) single-neut…" at bounding box center [337, 233] width 155 height 47
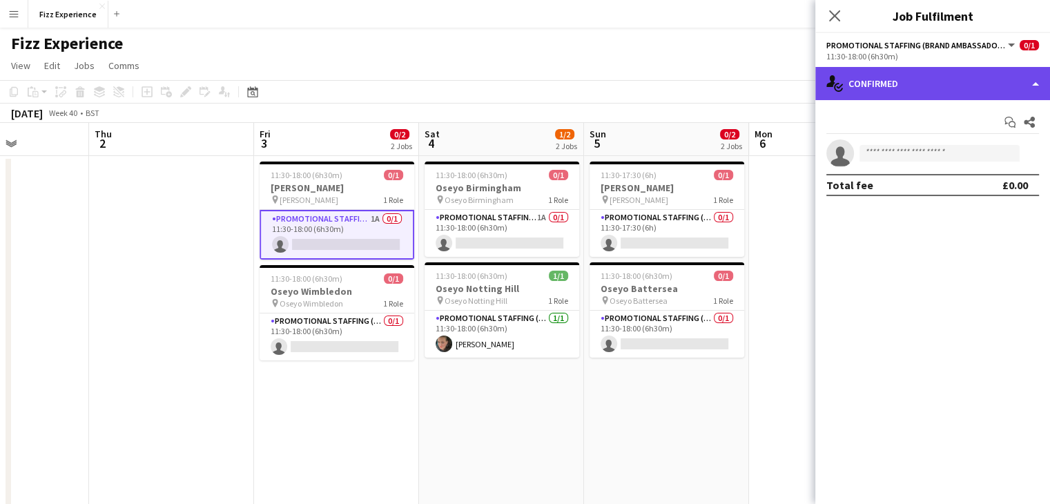
click at [926, 90] on div "single-neutral-actions-check-2 Confirmed" at bounding box center [933, 83] width 235 height 33
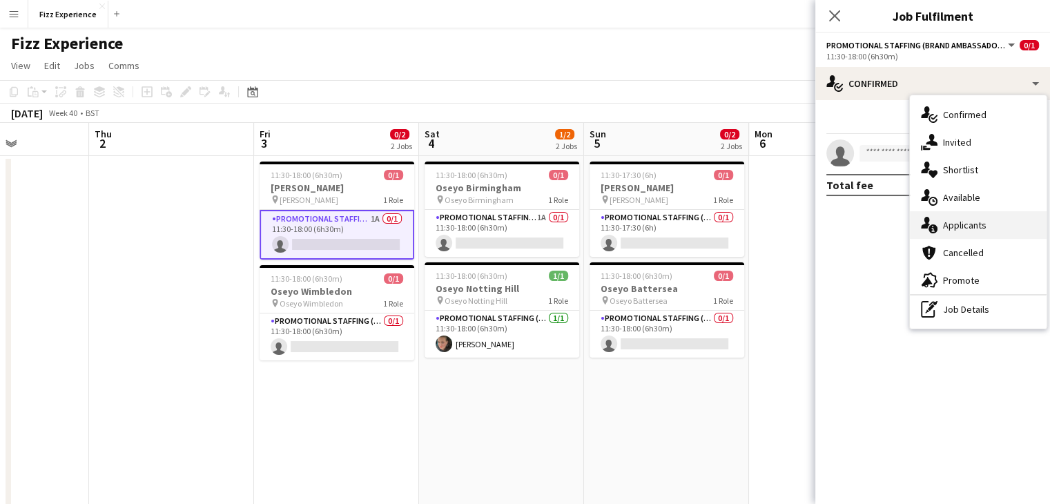
click at [961, 221] on div "single-neutral-actions-information Applicants" at bounding box center [978, 225] width 137 height 28
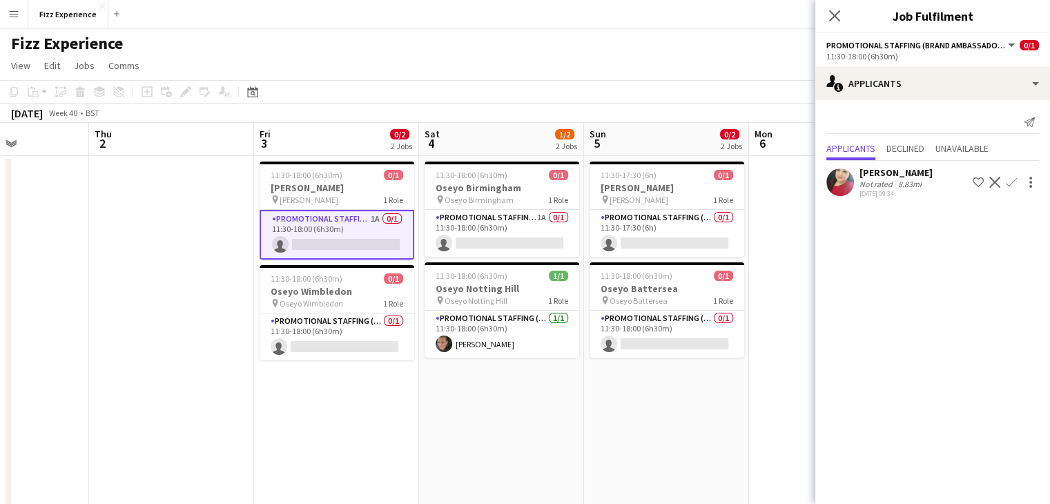
click at [1011, 184] on app-icon "Confirm" at bounding box center [1011, 182] width 11 height 11
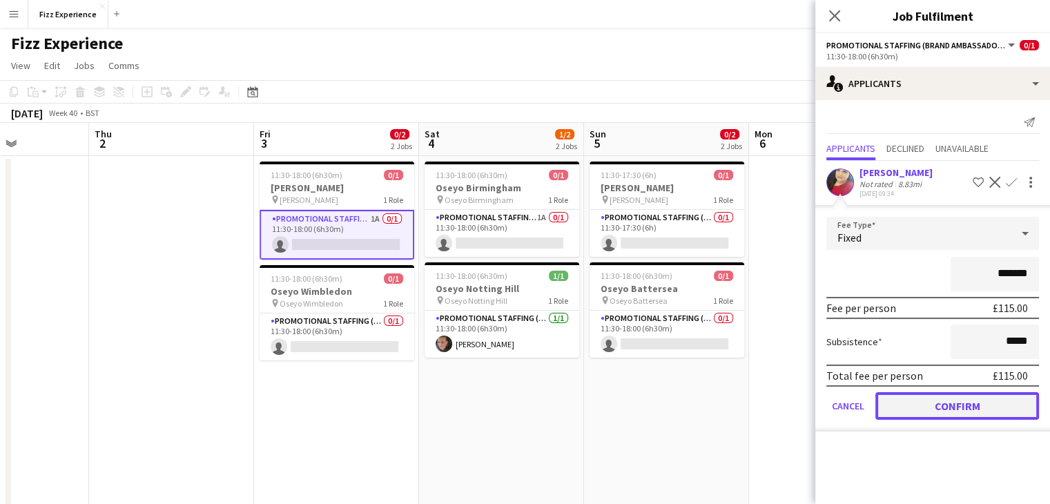
click at [960, 398] on button "Confirm" at bounding box center [958, 406] width 164 height 28
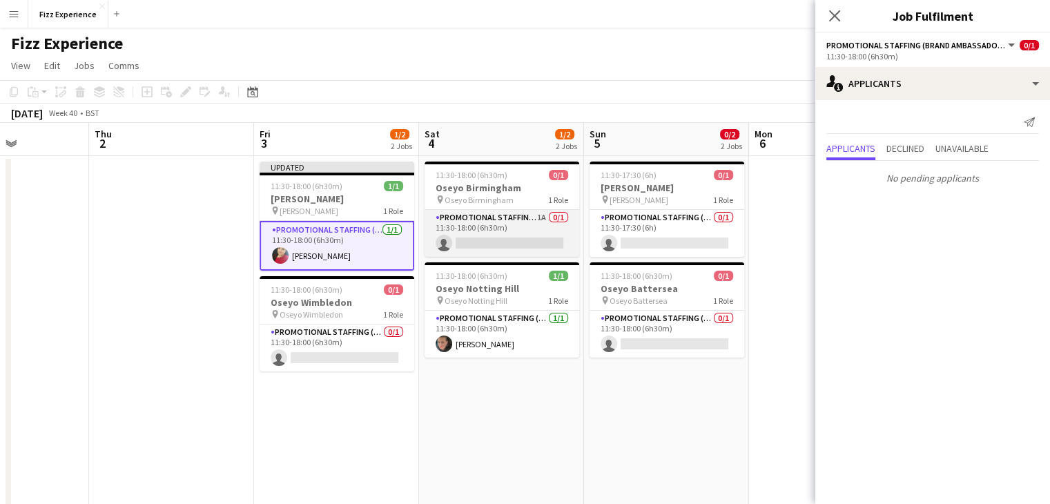
click at [546, 224] on app-card-role "Promotional Staffing (Brand Ambassadors) 1A 0/1 11:30-18:00 (6h30m) single-neut…" at bounding box center [502, 233] width 155 height 47
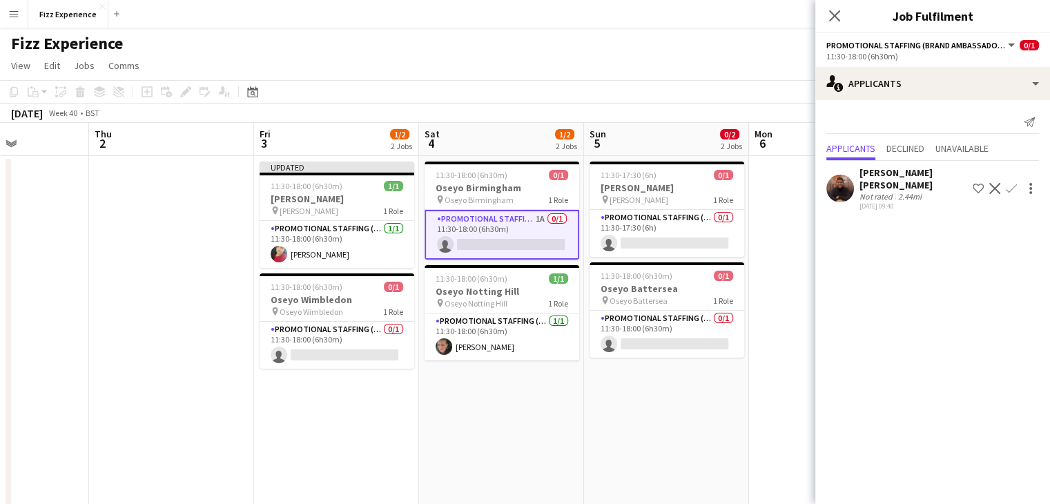
click at [1011, 188] on app-icon "Confirm" at bounding box center [1011, 188] width 11 height 11
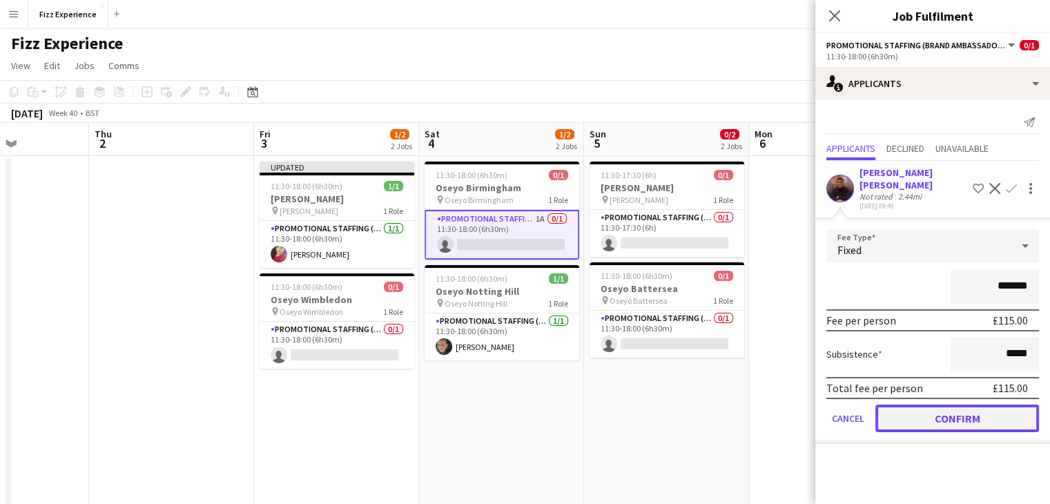
click at [932, 417] on button "Confirm" at bounding box center [958, 419] width 164 height 28
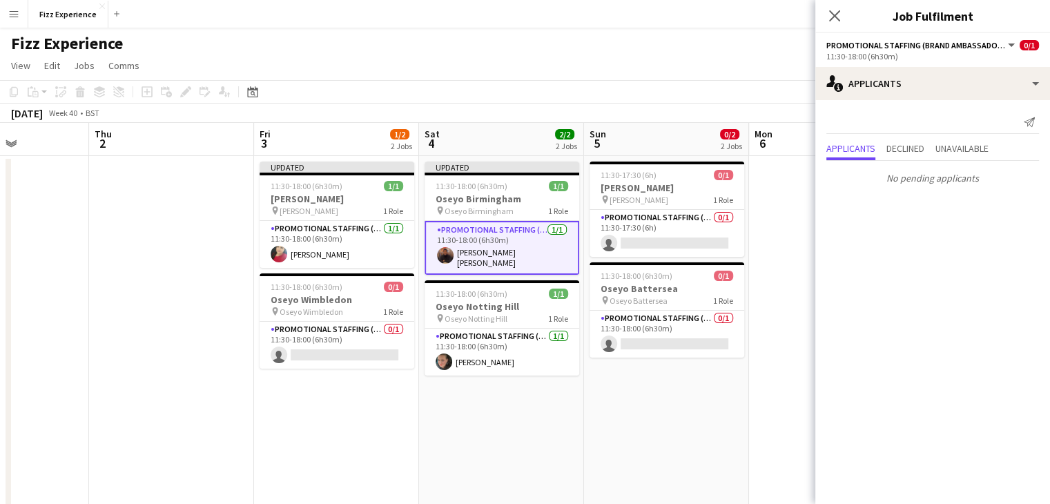
click at [796, 289] on app-date-cell at bounding box center [831, 373] width 165 height 435
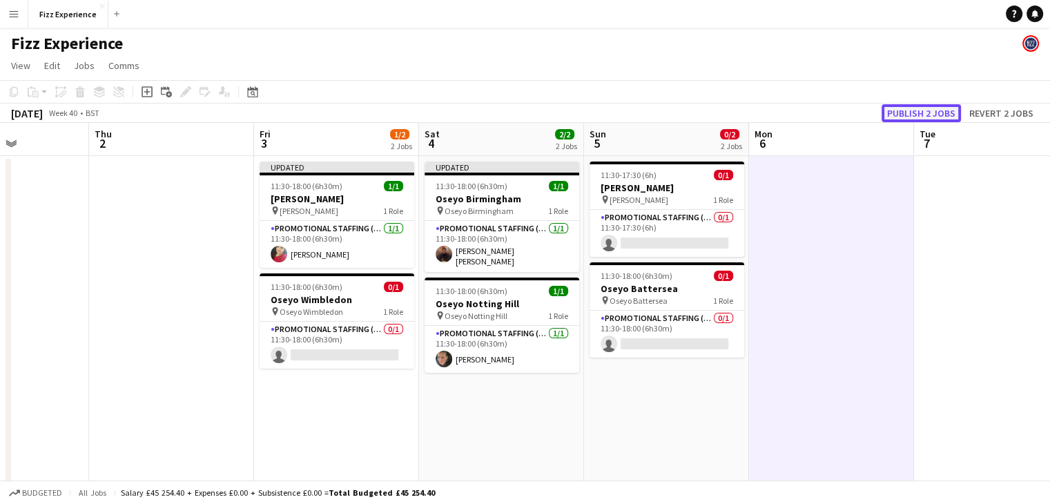
click at [922, 109] on button "Publish 2 jobs" at bounding box center [921, 113] width 79 height 18
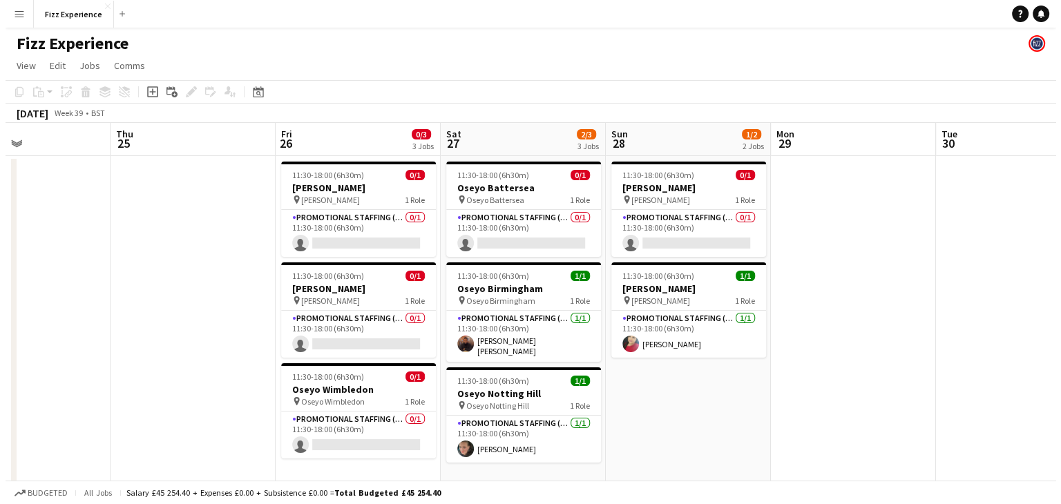
scroll to position [0, 0]
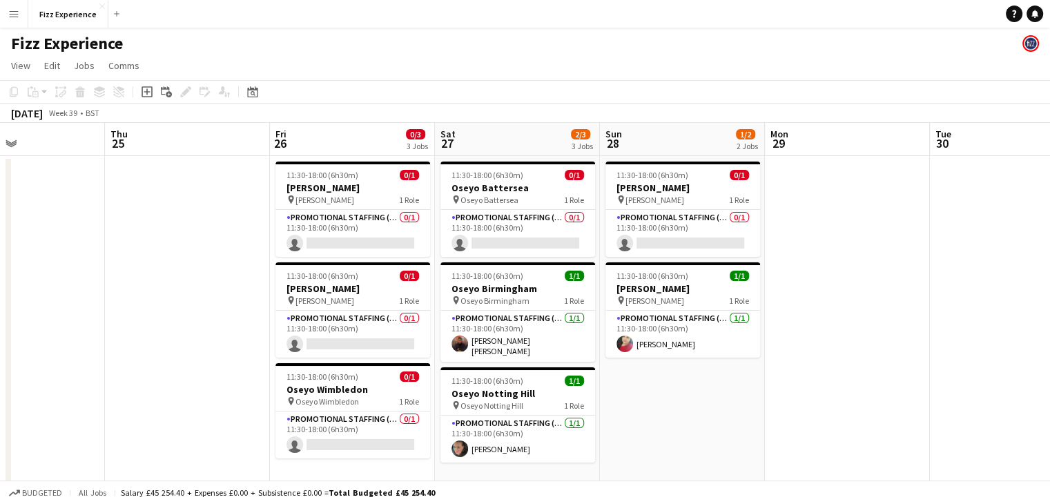
click at [20, 13] on button "Menu" at bounding box center [14, 14] width 28 height 28
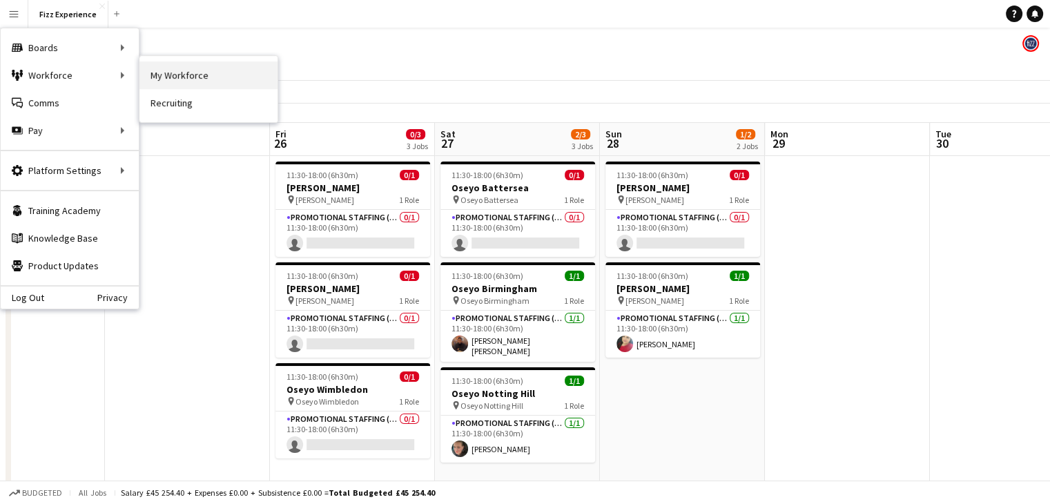
click at [180, 75] on link "My Workforce" at bounding box center [209, 75] width 138 height 28
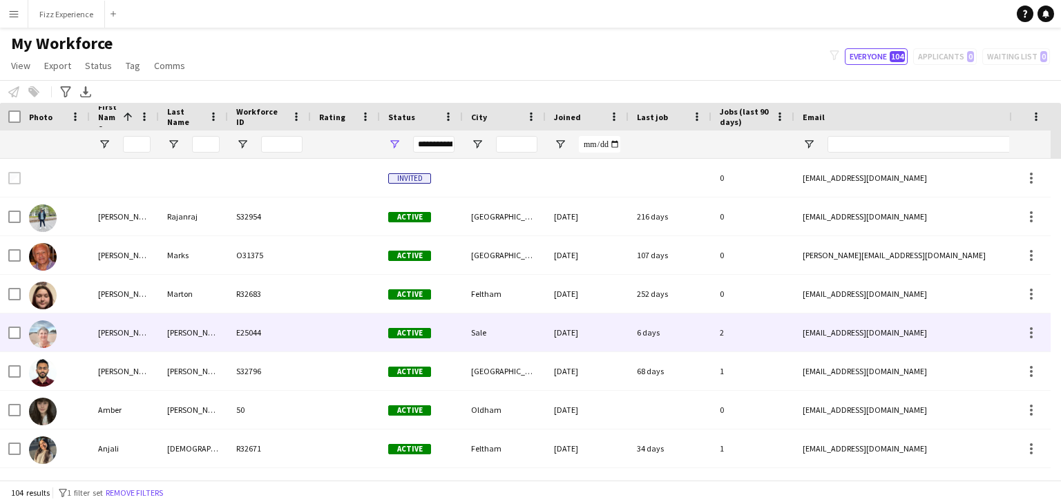
click at [103, 332] on div "[PERSON_NAME]" at bounding box center [124, 333] width 69 height 38
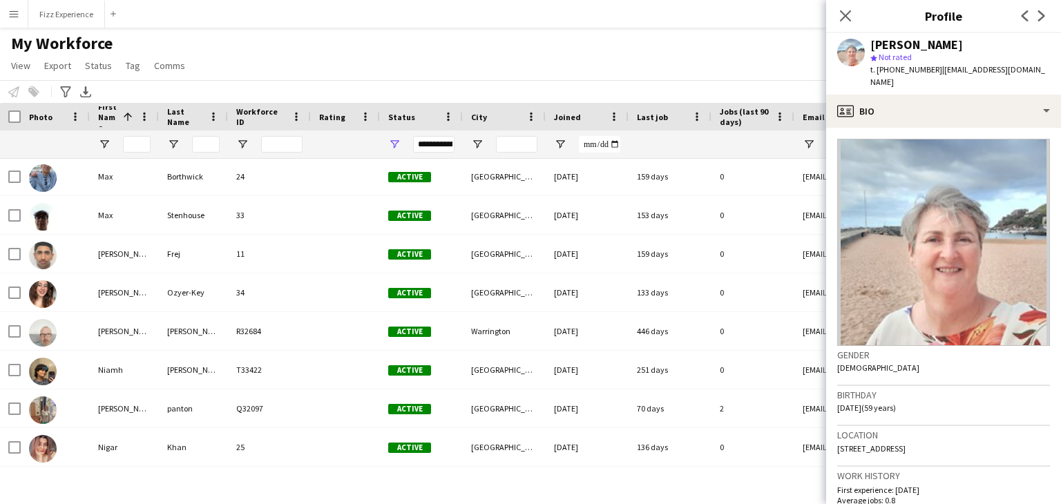
scroll to position [2817, 0]
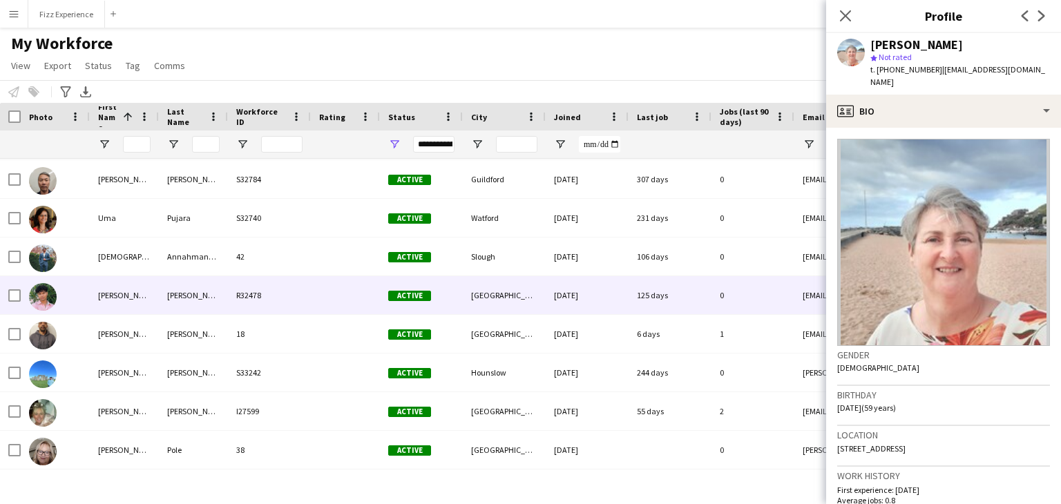
click at [91, 293] on div "[PERSON_NAME]" at bounding box center [124, 295] width 69 height 38
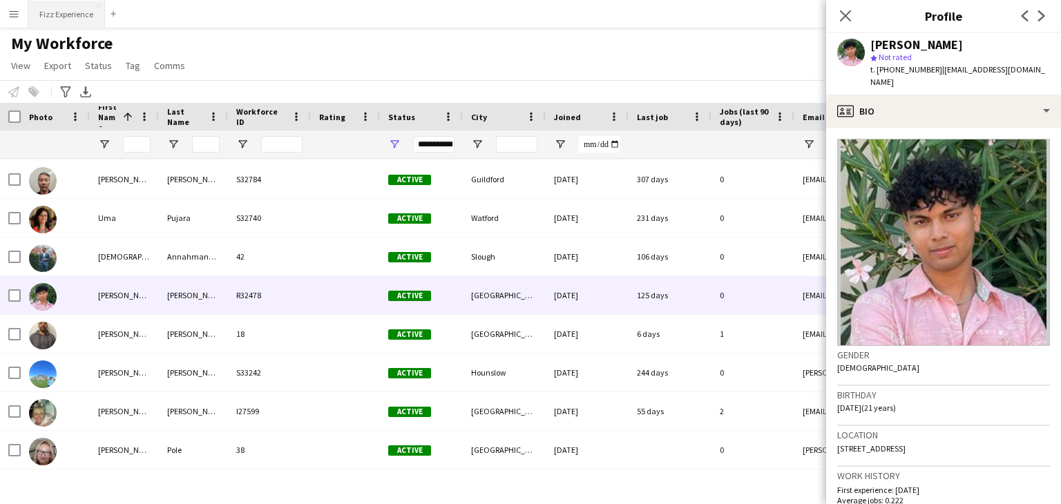
click at [77, 16] on button "Fizz Experience Close" at bounding box center [66, 14] width 77 height 27
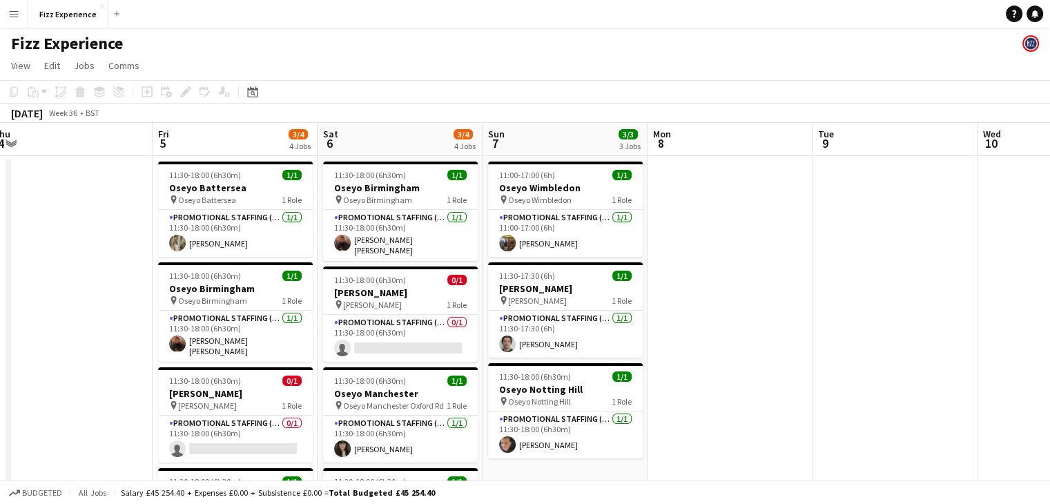
click at [696, 294] on app-date-cell at bounding box center [730, 373] width 165 height 435
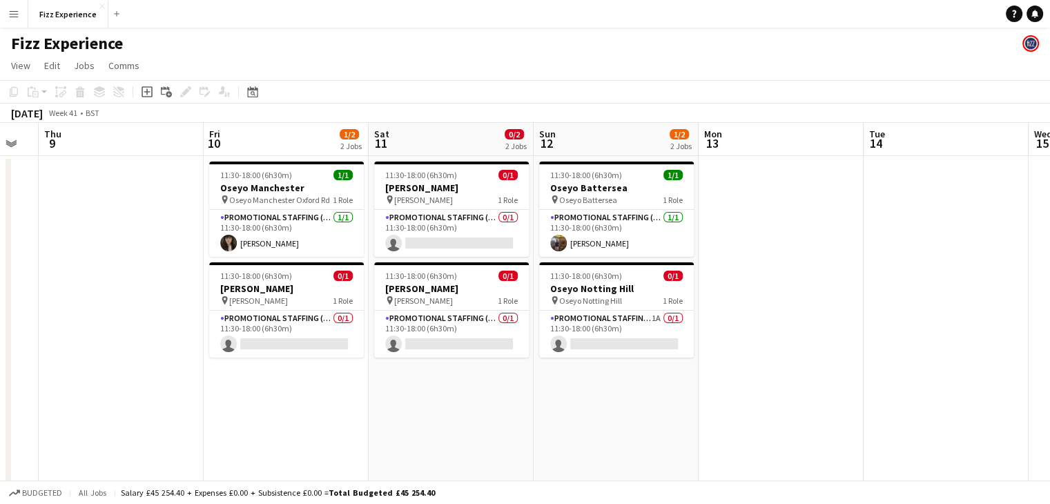
scroll to position [0, 623]
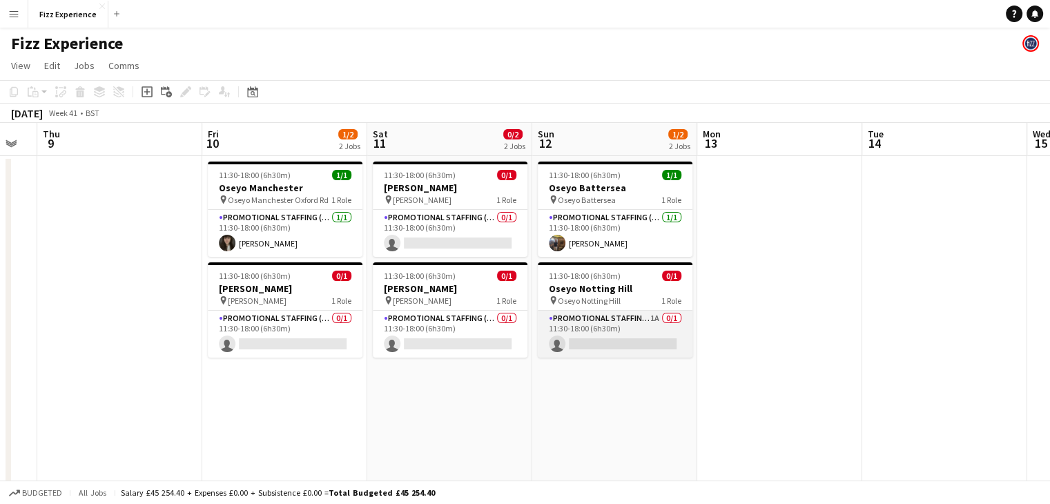
click at [651, 319] on app-card-role "Promotional Staffing (Brand Ambassadors) 1A 0/1 11:30-18:00 (6h30m) single-neut…" at bounding box center [615, 334] width 155 height 47
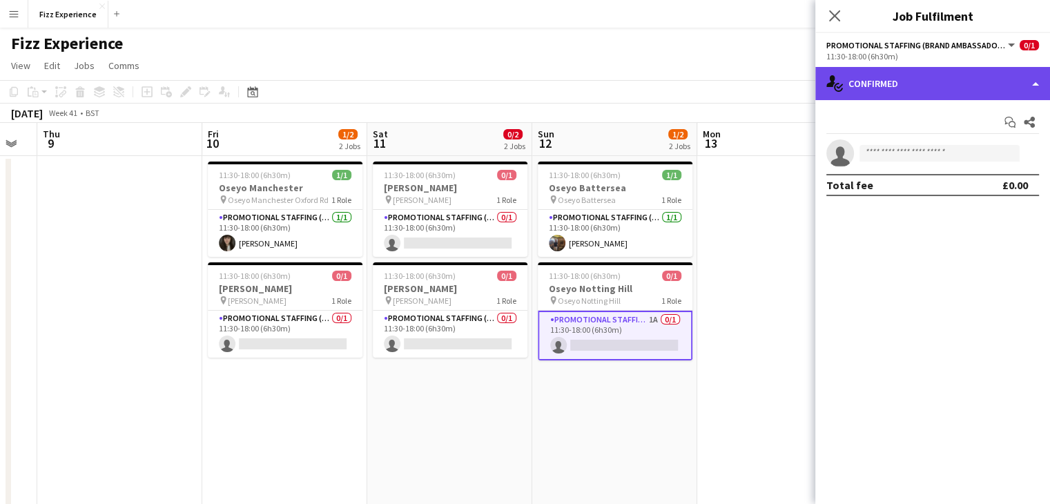
click at [920, 76] on div "single-neutral-actions-check-2 Confirmed" at bounding box center [933, 83] width 235 height 33
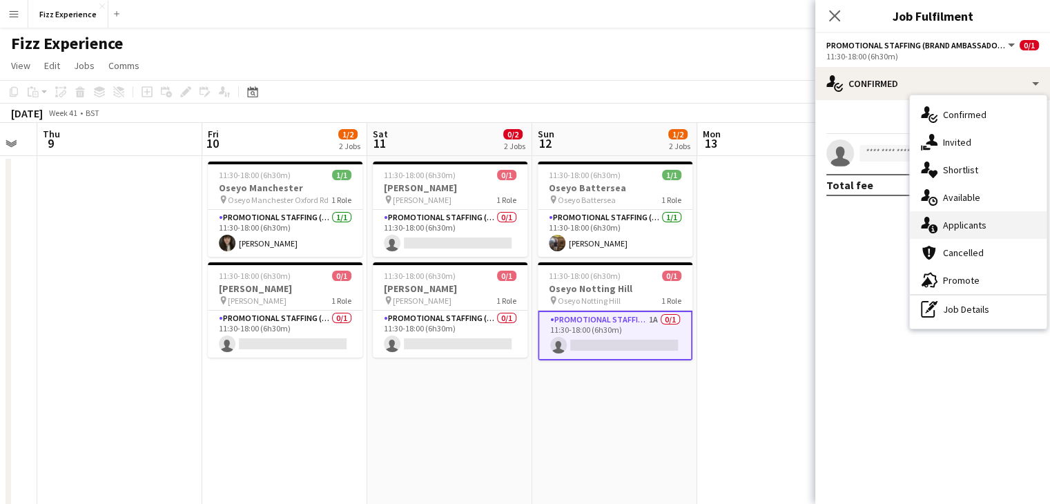
click at [963, 227] on div "single-neutral-actions-information Applicants" at bounding box center [978, 225] width 137 height 28
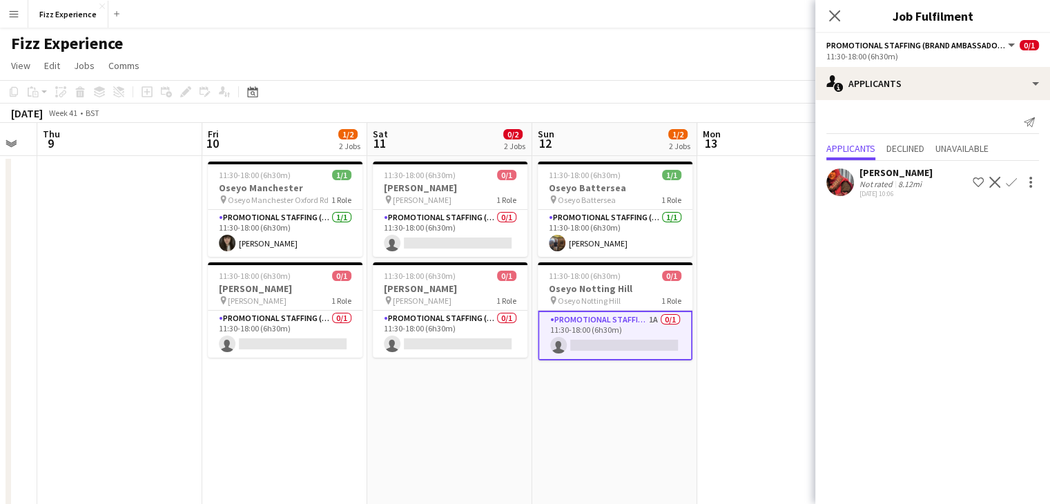
click at [1012, 181] on app-icon "Confirm" at bounding box center [1011, 182] width 11 height 11
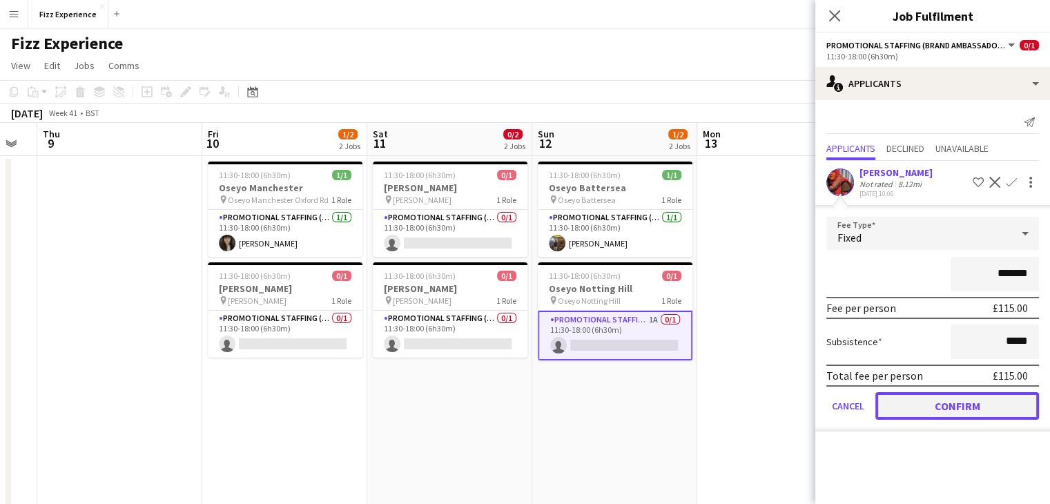
click at [932, 405] on button "Confirm" at bounding box center [958, 406] width 164 height 28
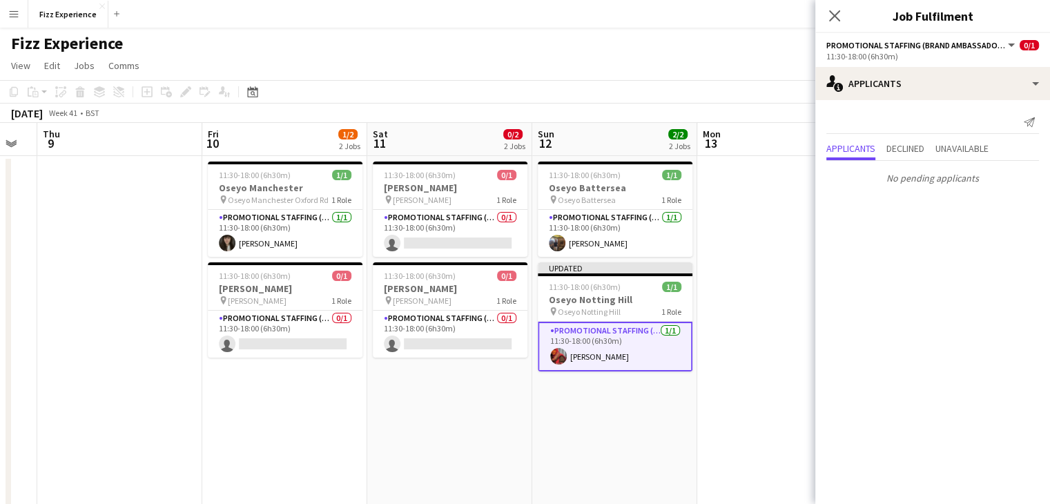
click at [794, 276] on app-date-cell at bounding box center [780, 373] width 165 height 435
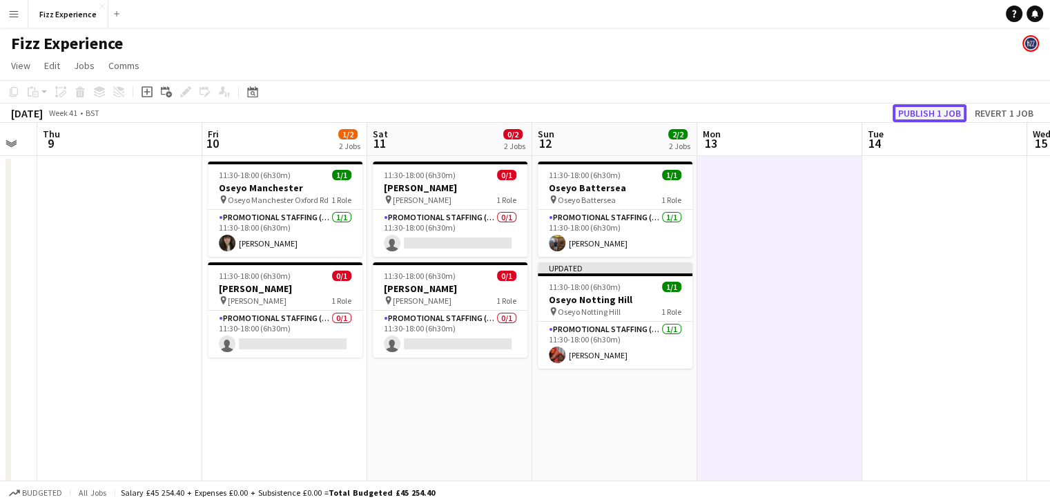
click at [907, 114] on button "Publish 1 job" at bounding box center [930, 113] width 74 height 18
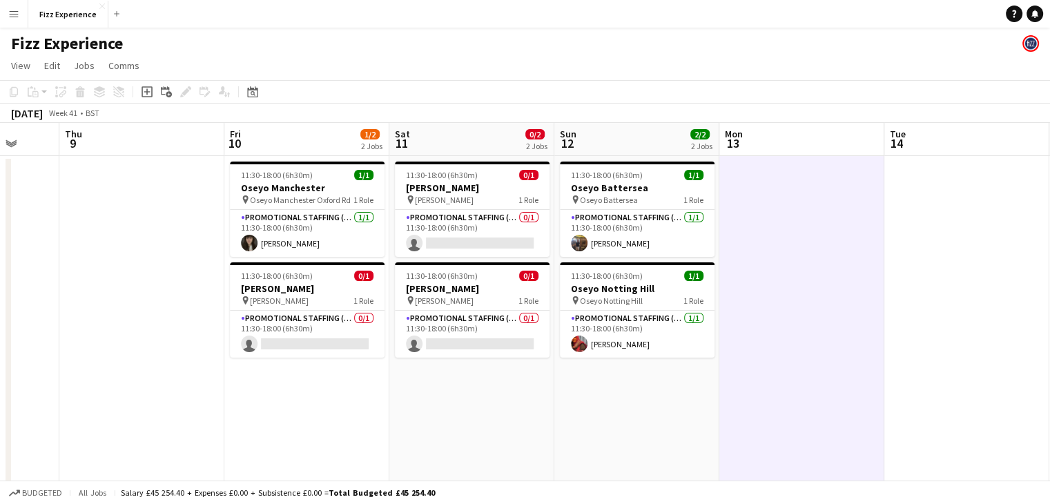
scroll to position [0, 602]
